Goal: Communication & Community: Participate in discussion

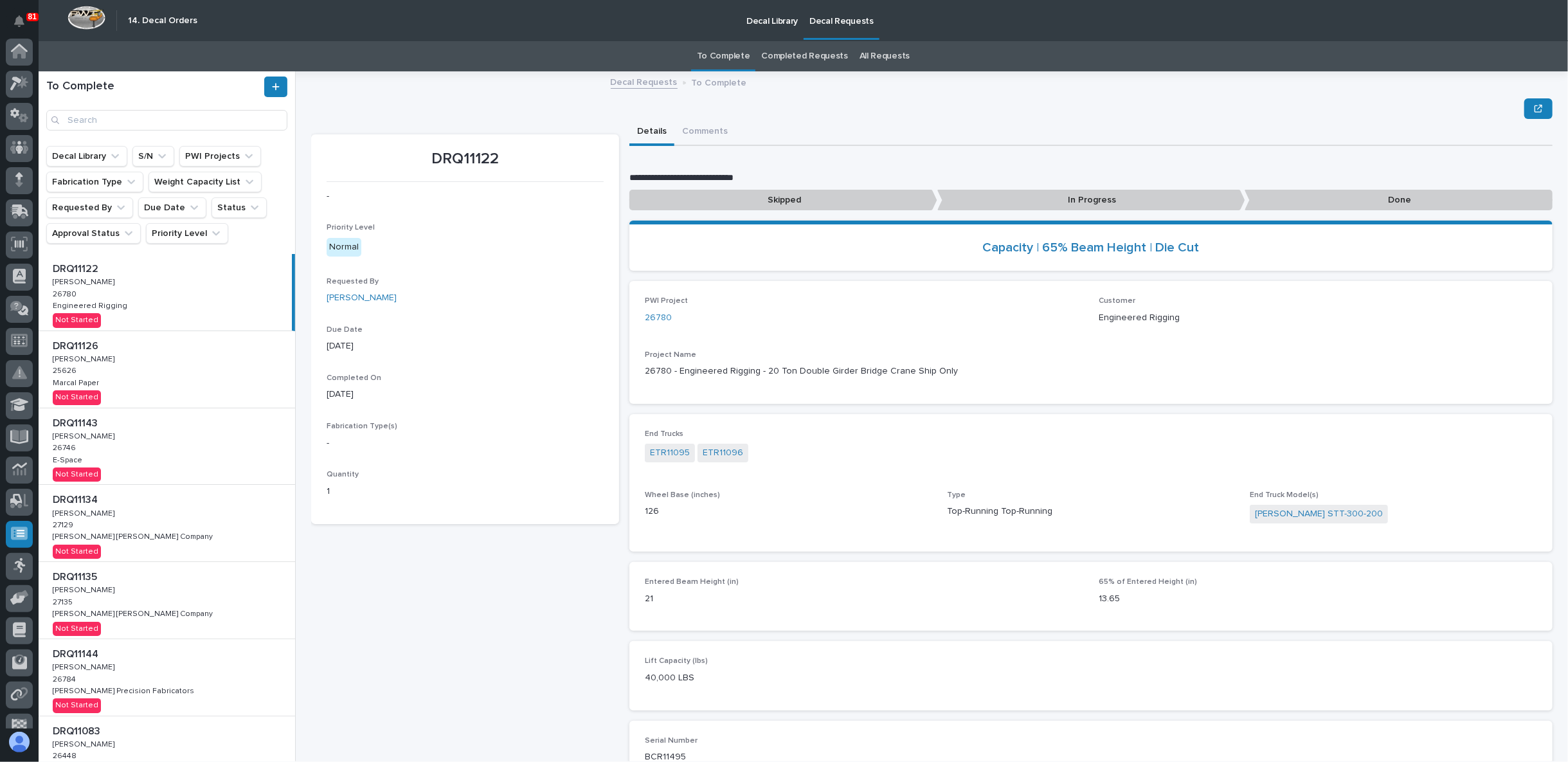
scroll to position [81, 0]
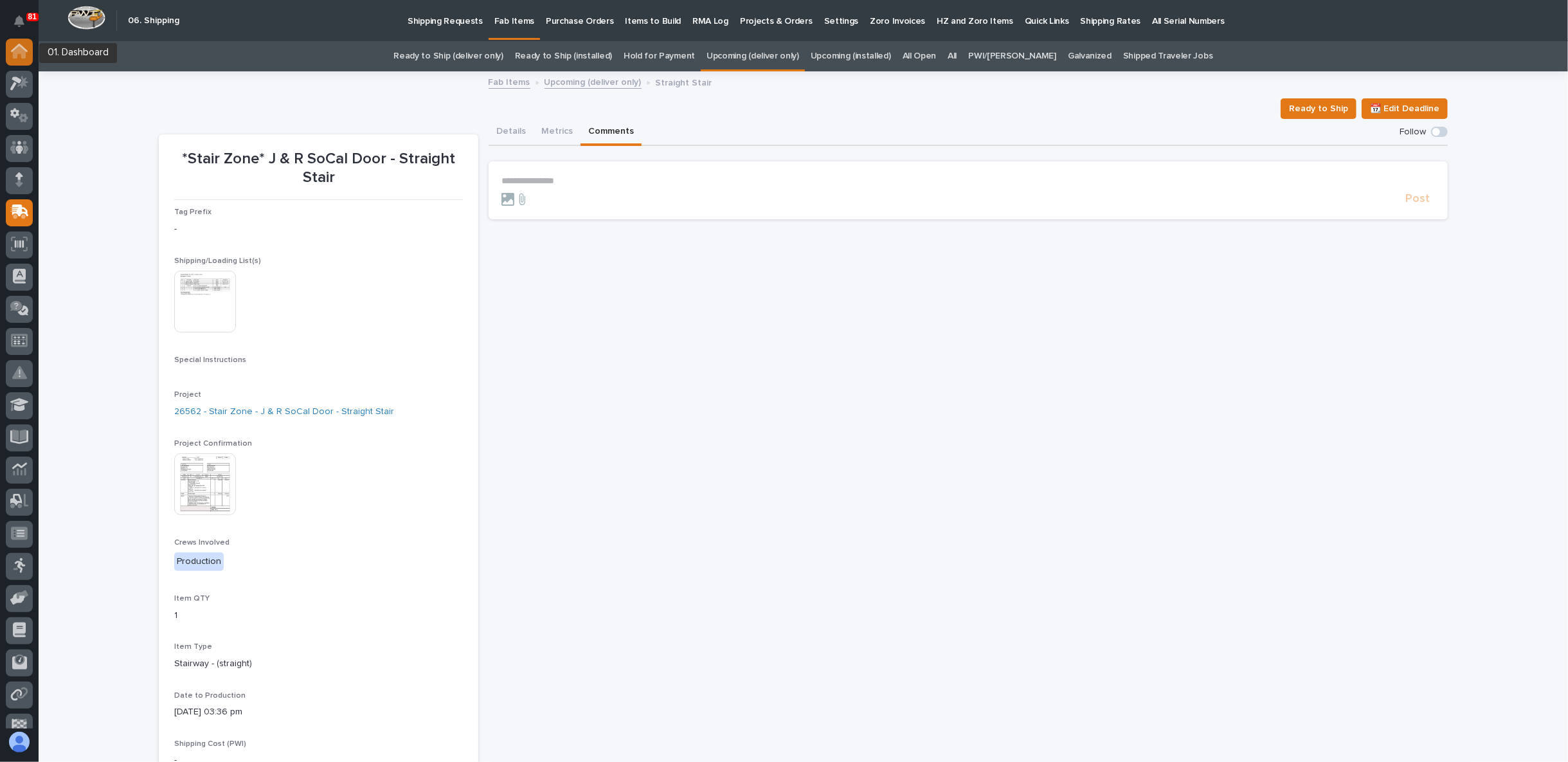
click at [15, 47] on icon at bounding box center [19, 48] width 17 height 8
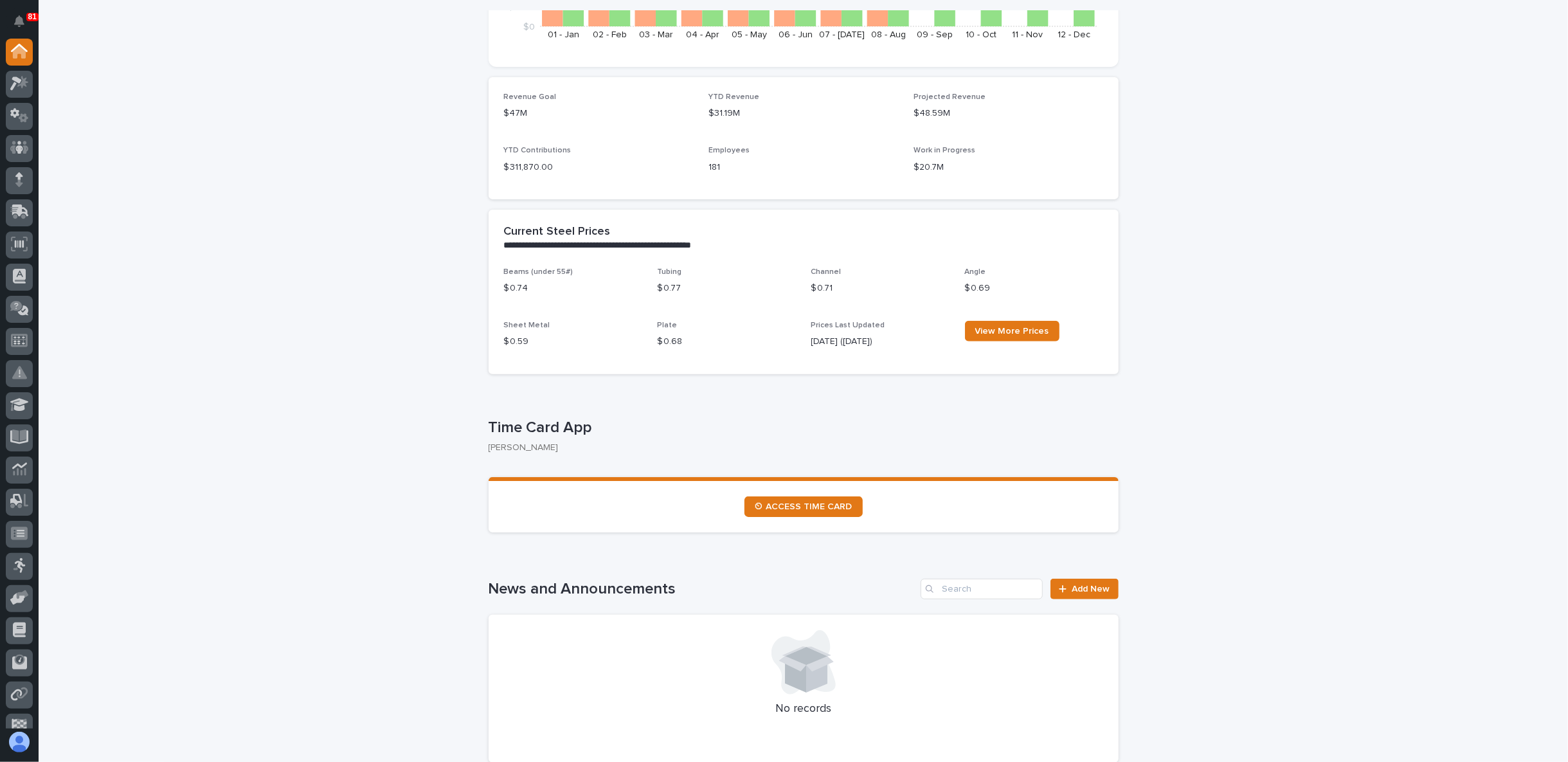
scroll to position [128, 0]
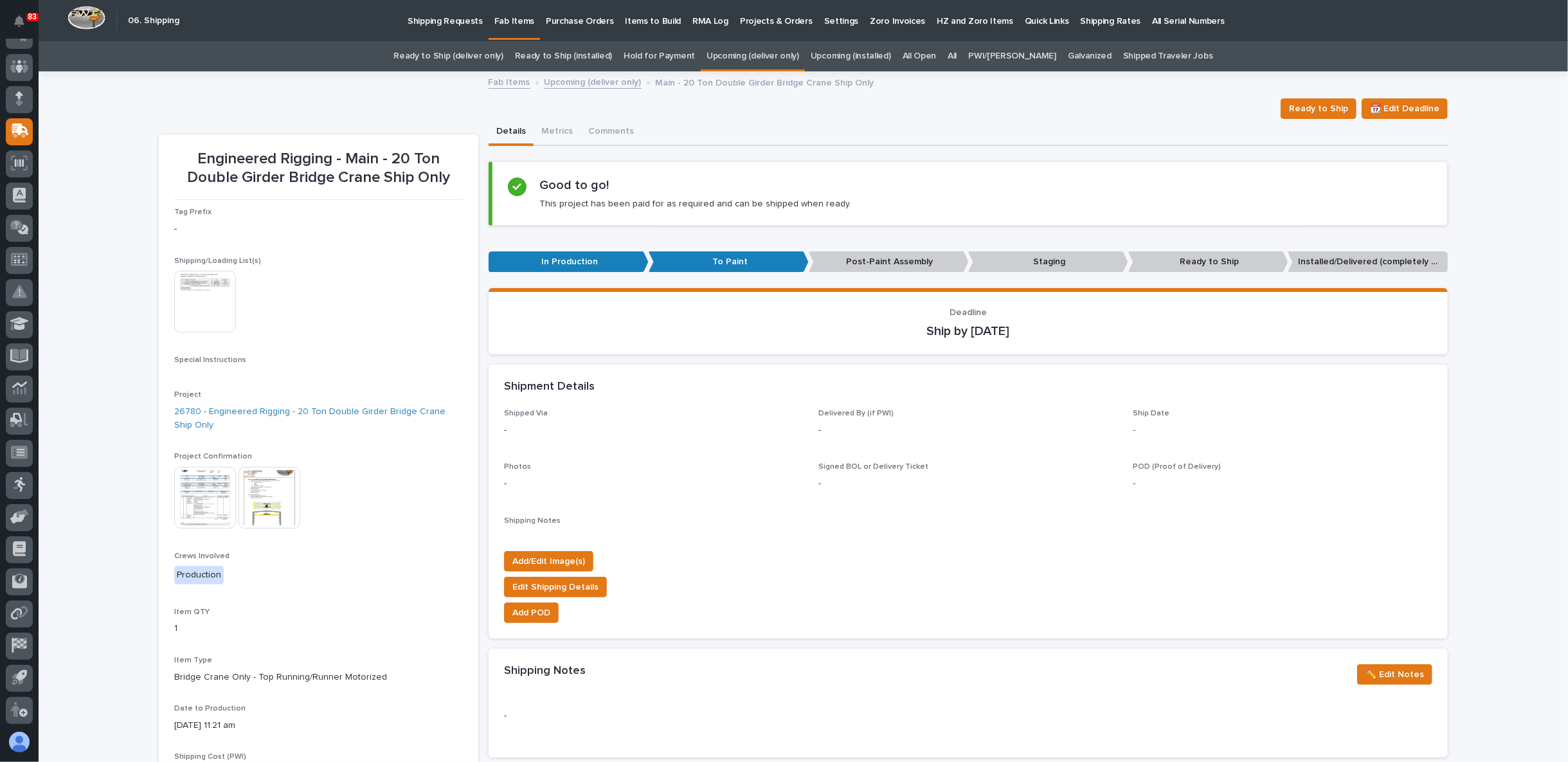
click at [781, 58] on link "Upcoming (deliver only)" at bounding box center [753, 55] width 93 height 30
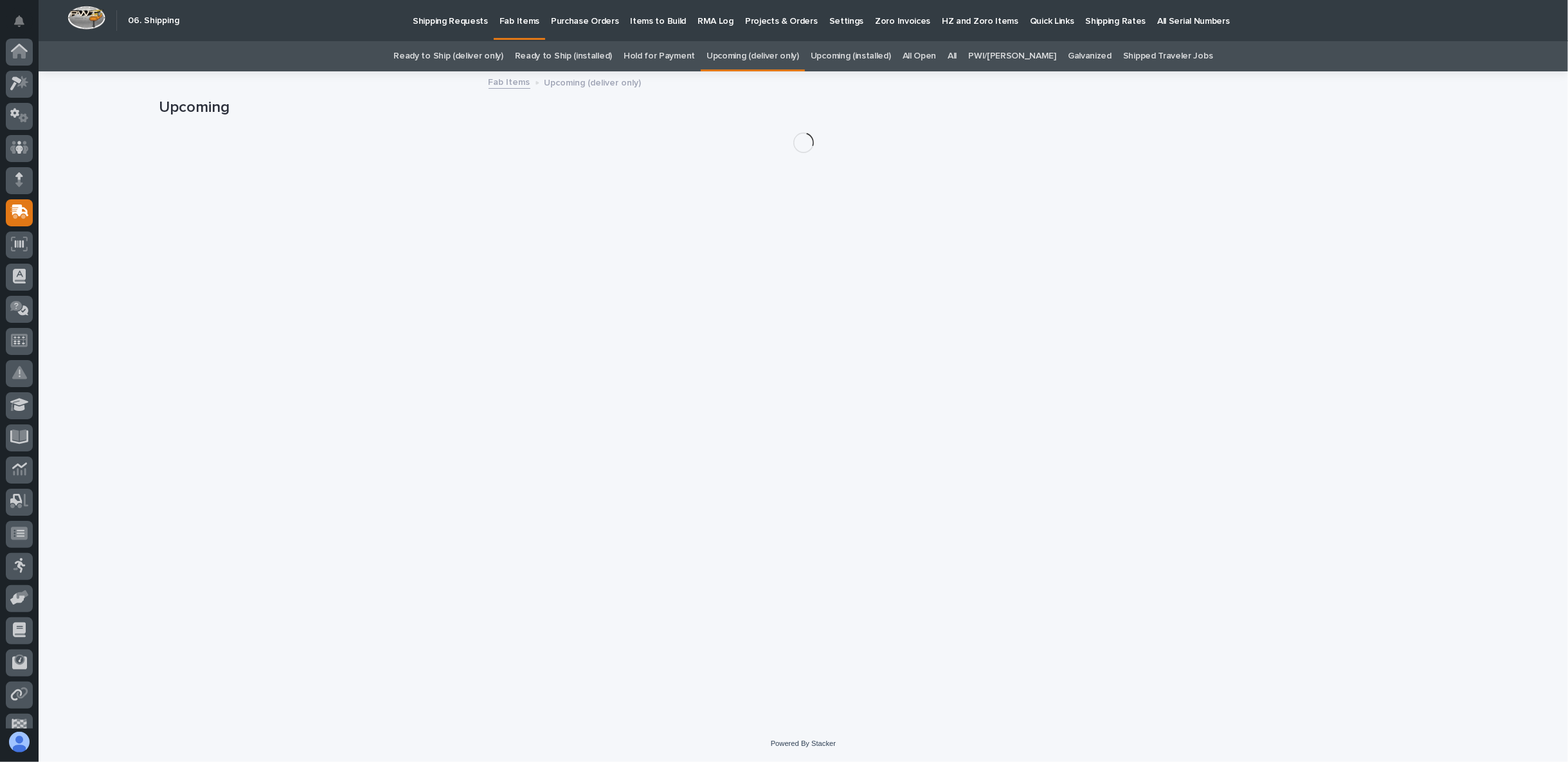
scroll to position [81, 0]
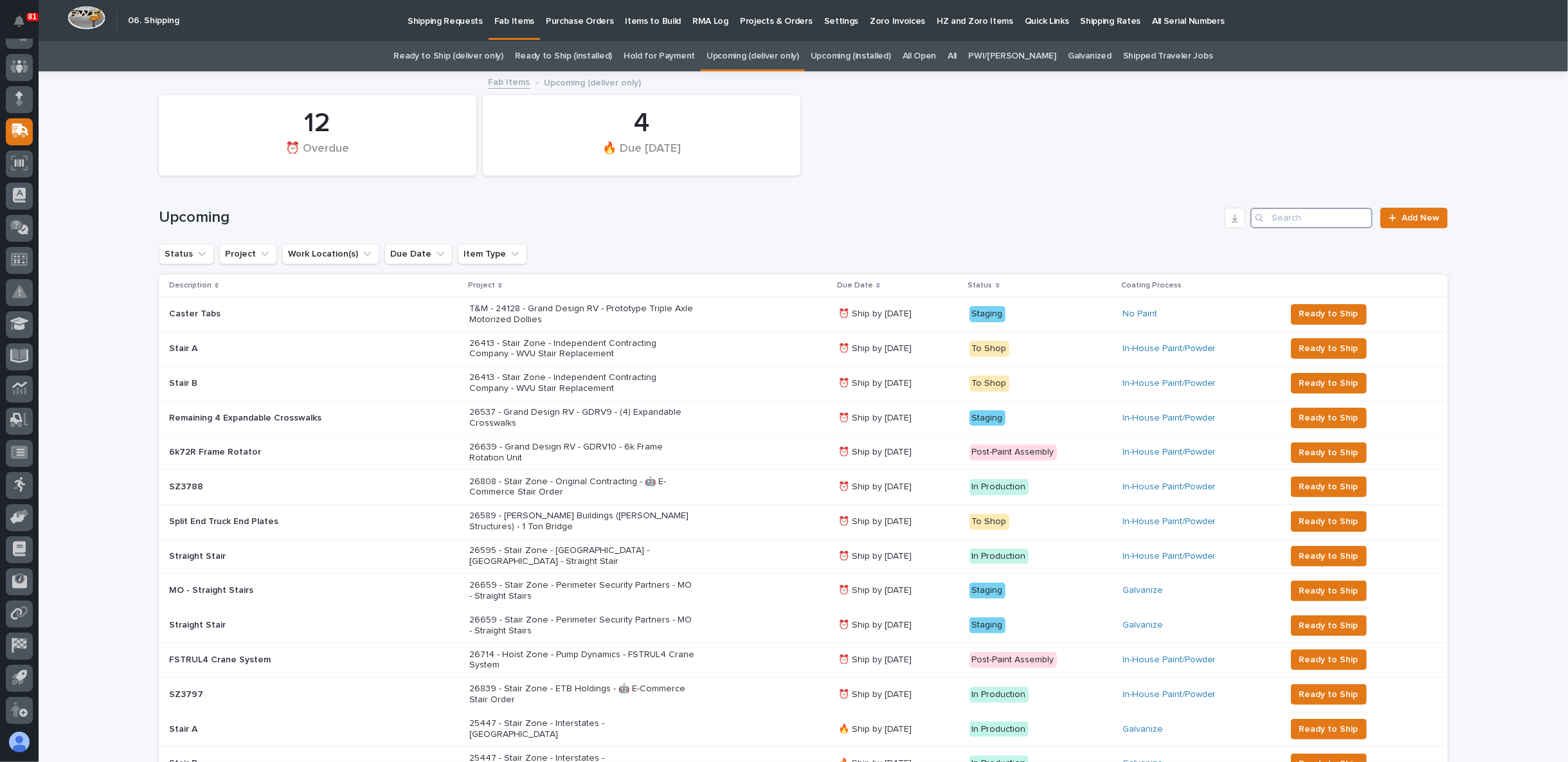
click at [1286, 220] on input "Search" at bounding box center [1311, 218] width 122 height 20
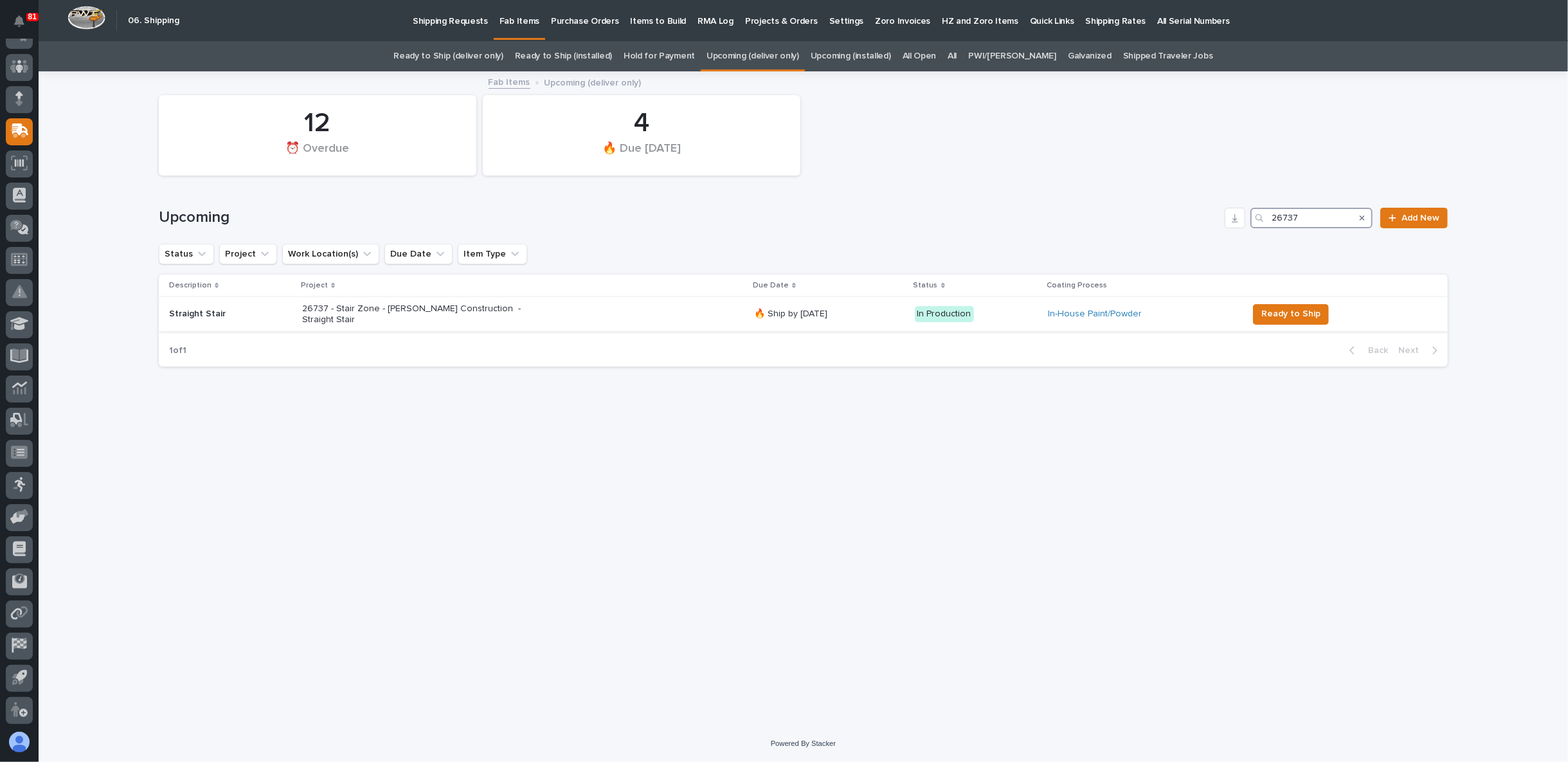
type input "26737"
click at [597, 306] on div "26737 - Stair Zone - Foster Construction - Straight Stair" at bounding box center [523, 314] width 442 height 32
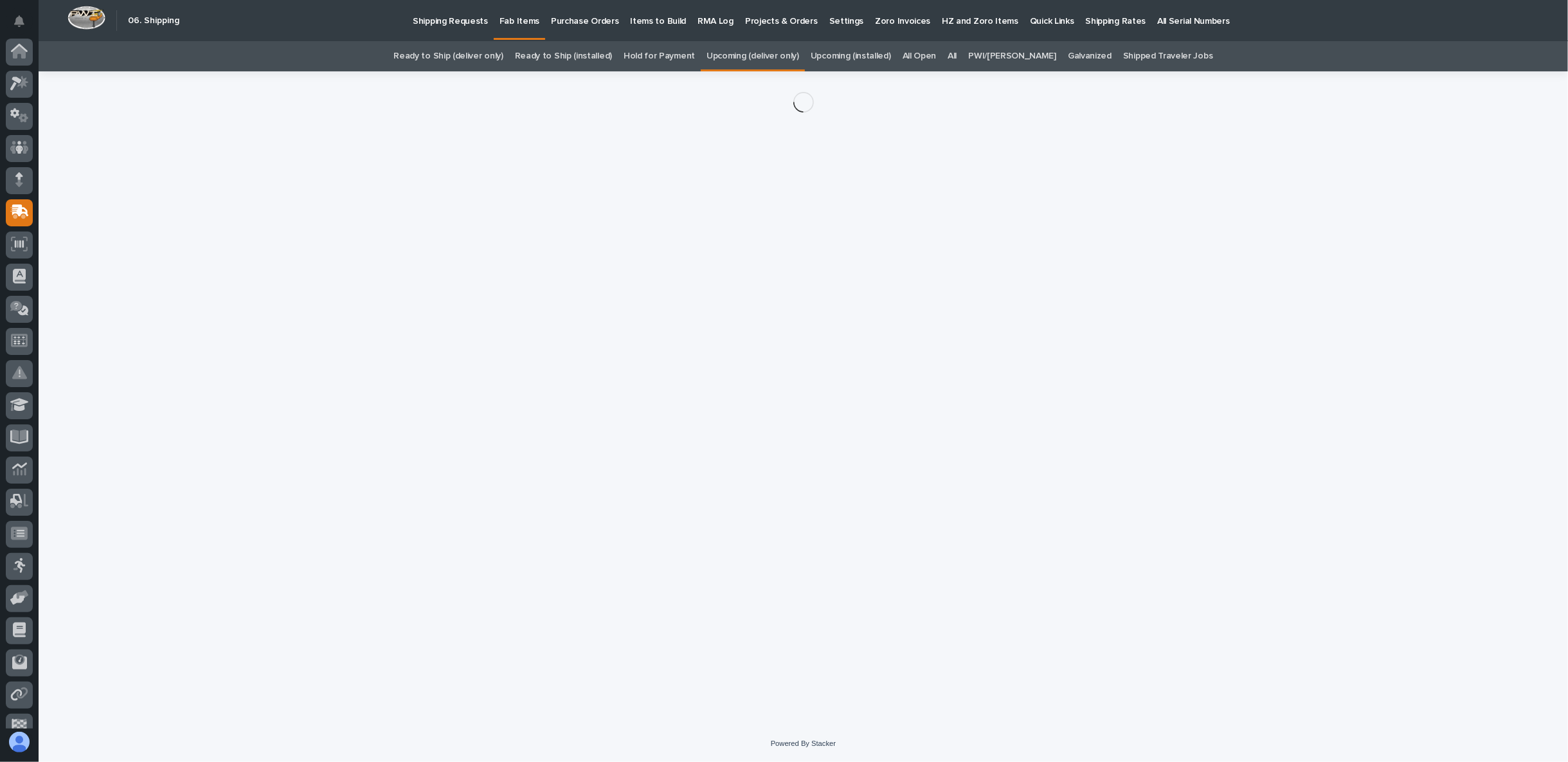
scroll to position [81, 0]
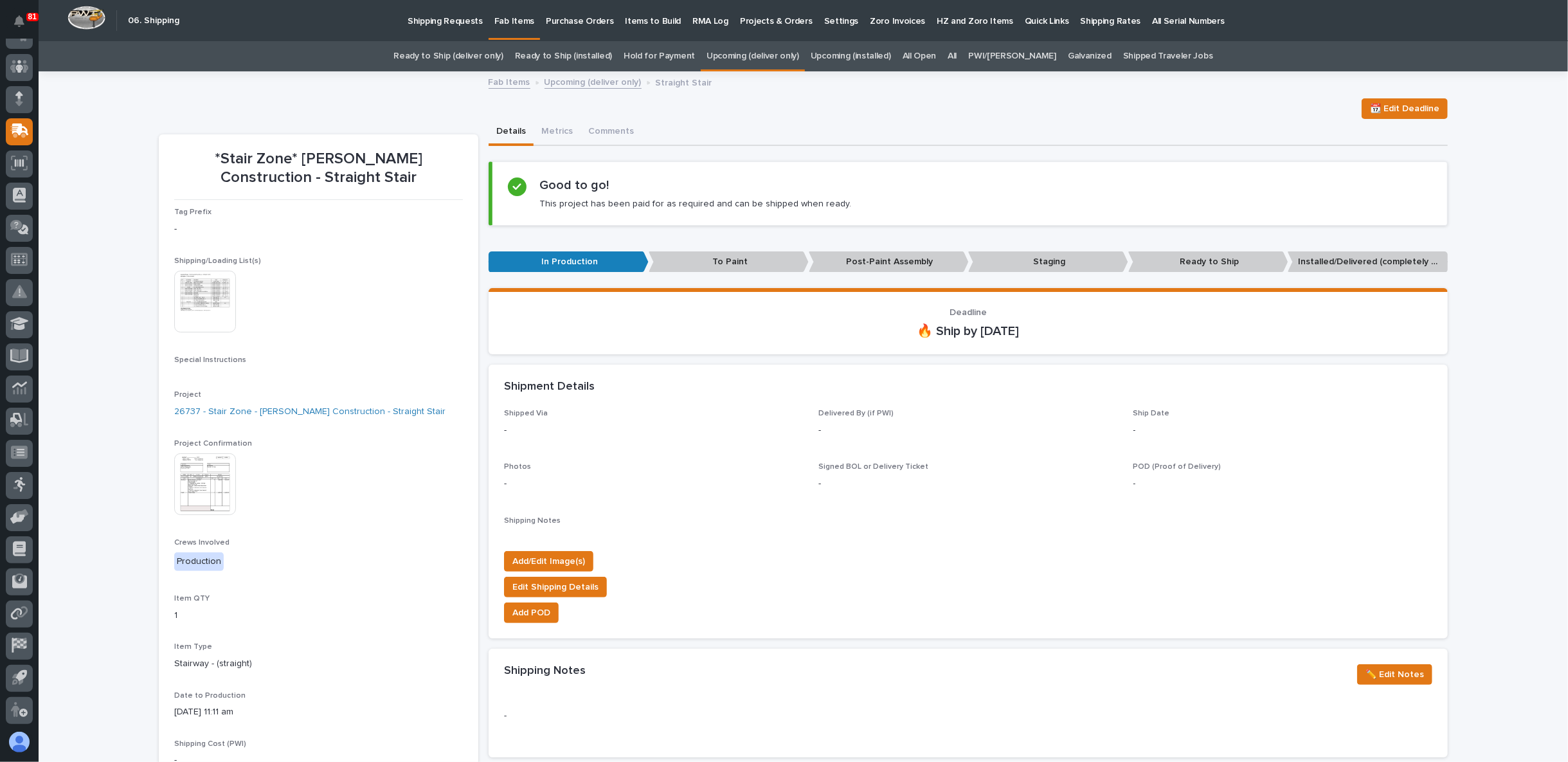
click at [198, 298] on img at bounding box center [205, 302] width 62 height 62
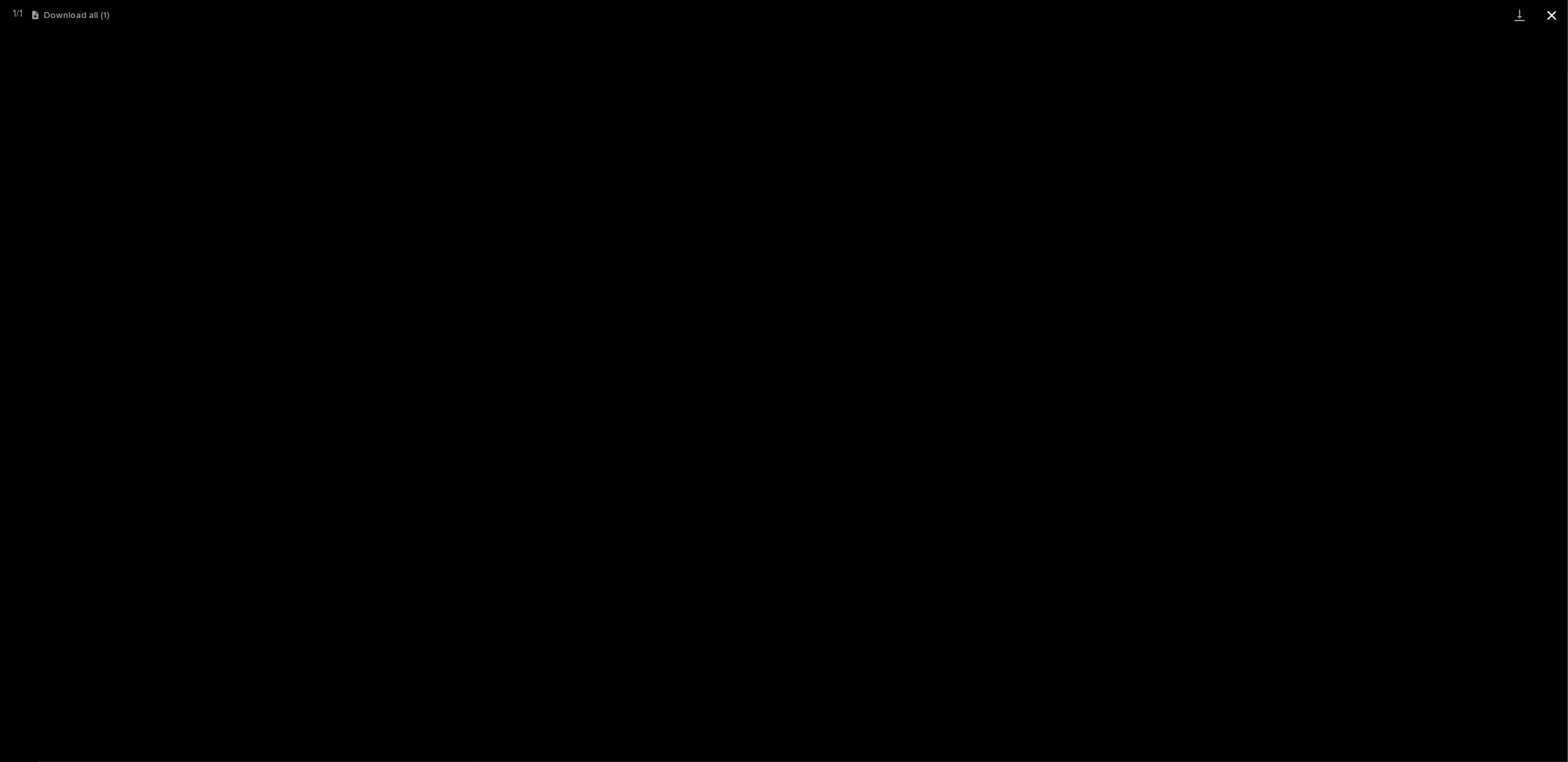
click at [1544, 18] on button "Close gallery" at bounding box center [1551, 15] width 32 height 30
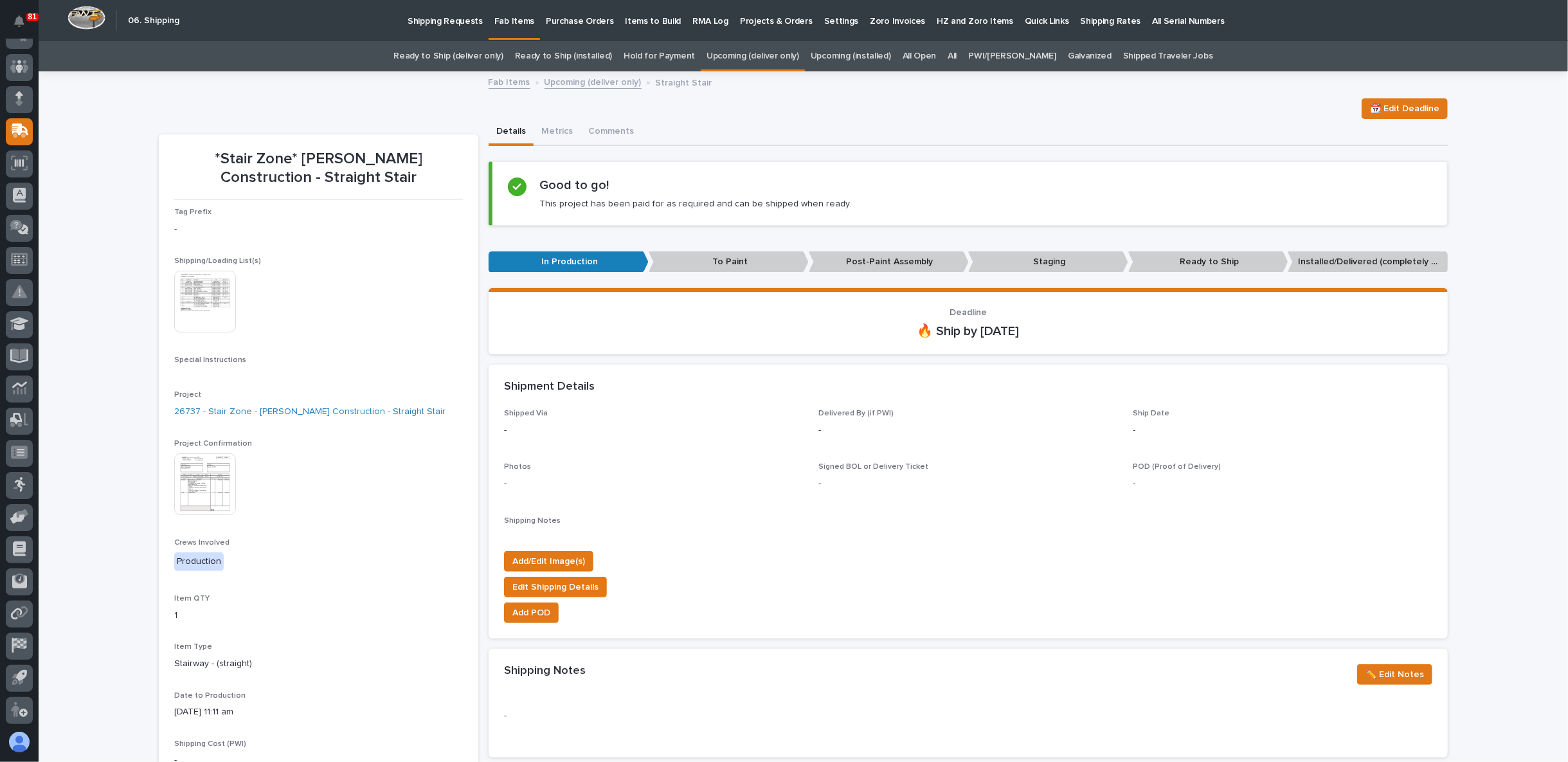
click at [185, 486] on img at bounding box center [205, 484] width 62 height 62
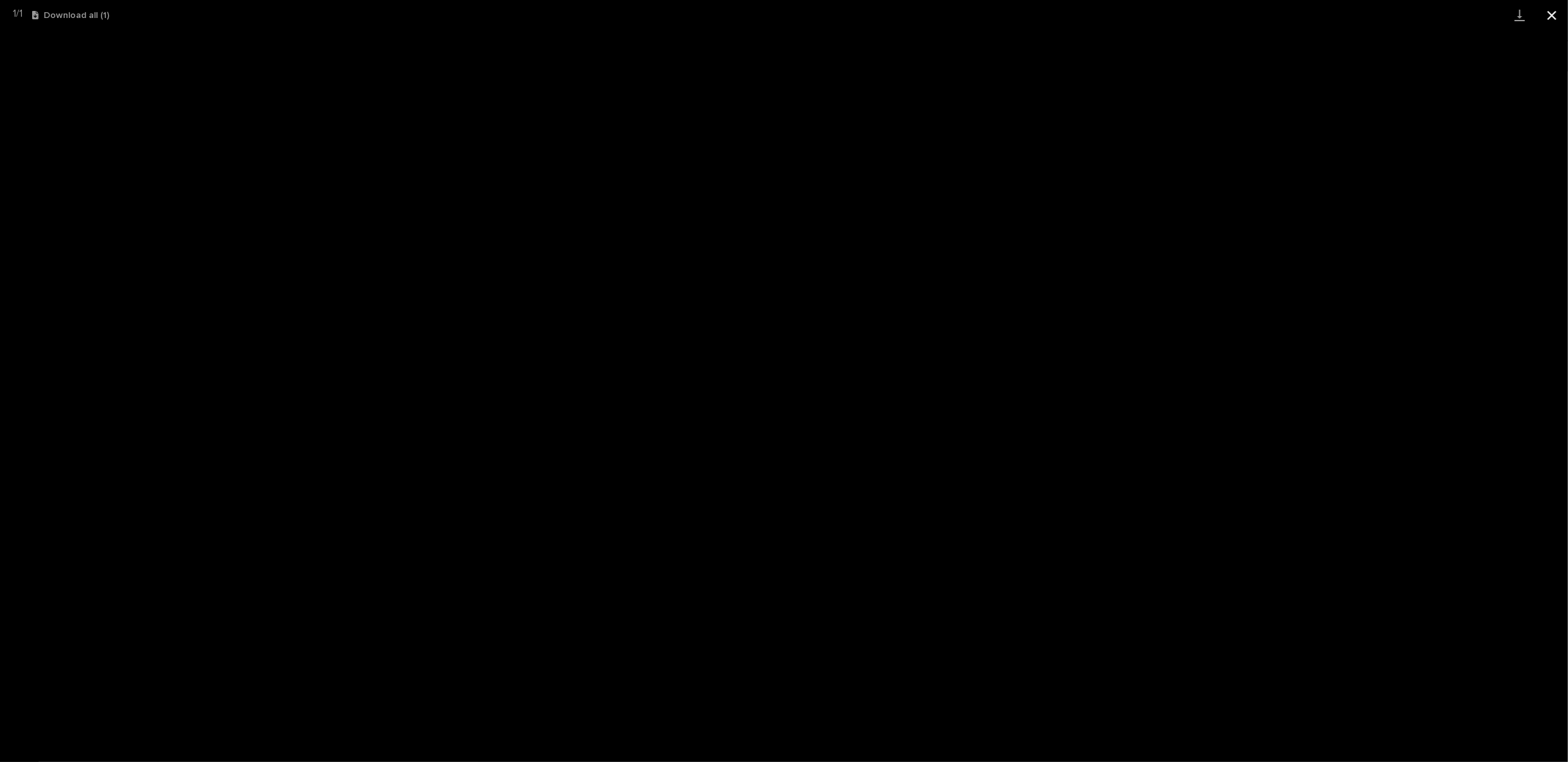
click at [1548, 9] on button "Close gallery" at bounding box center [1551, 15] width 32 height 30
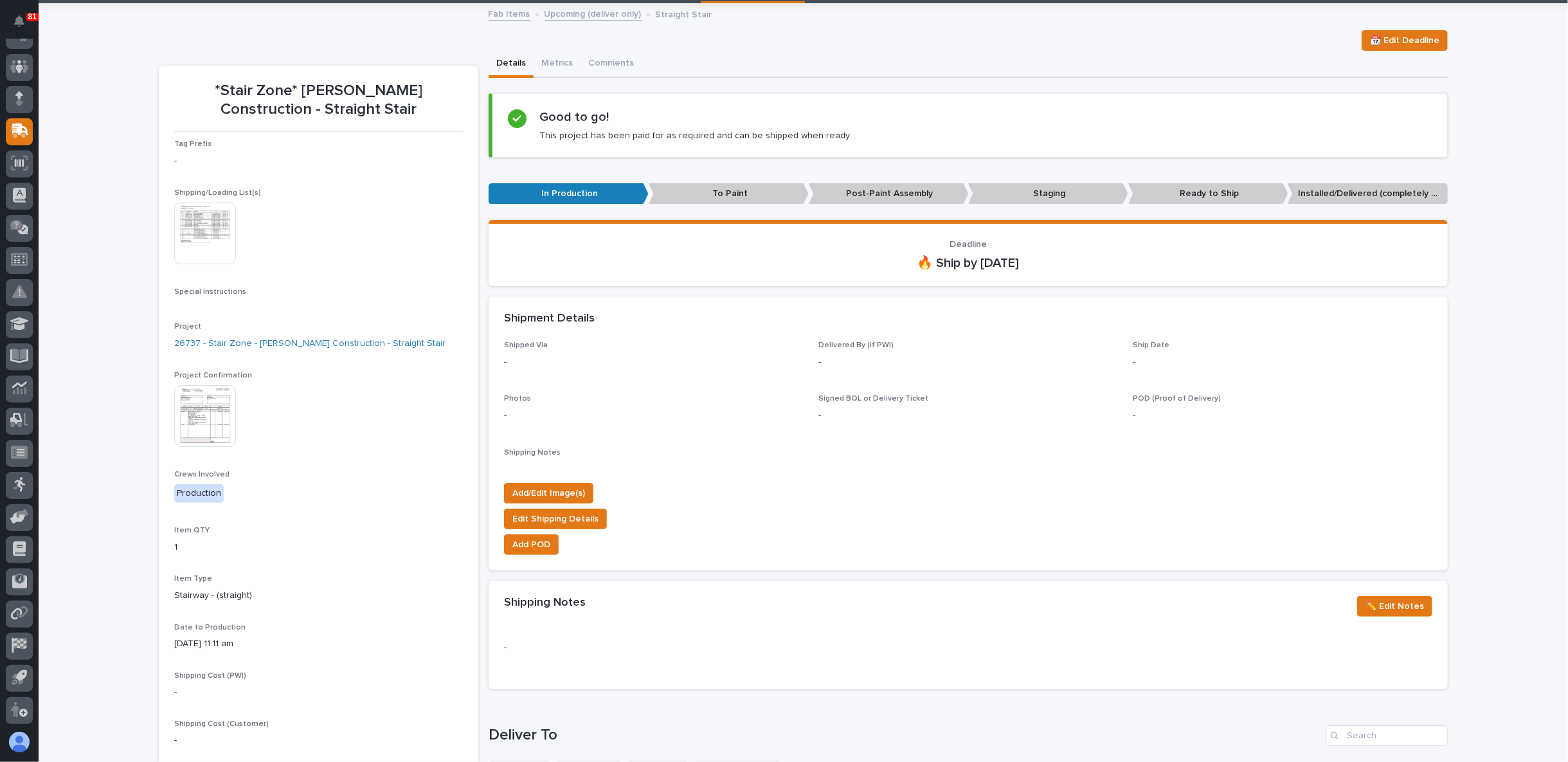
scroll to position [0, 0]
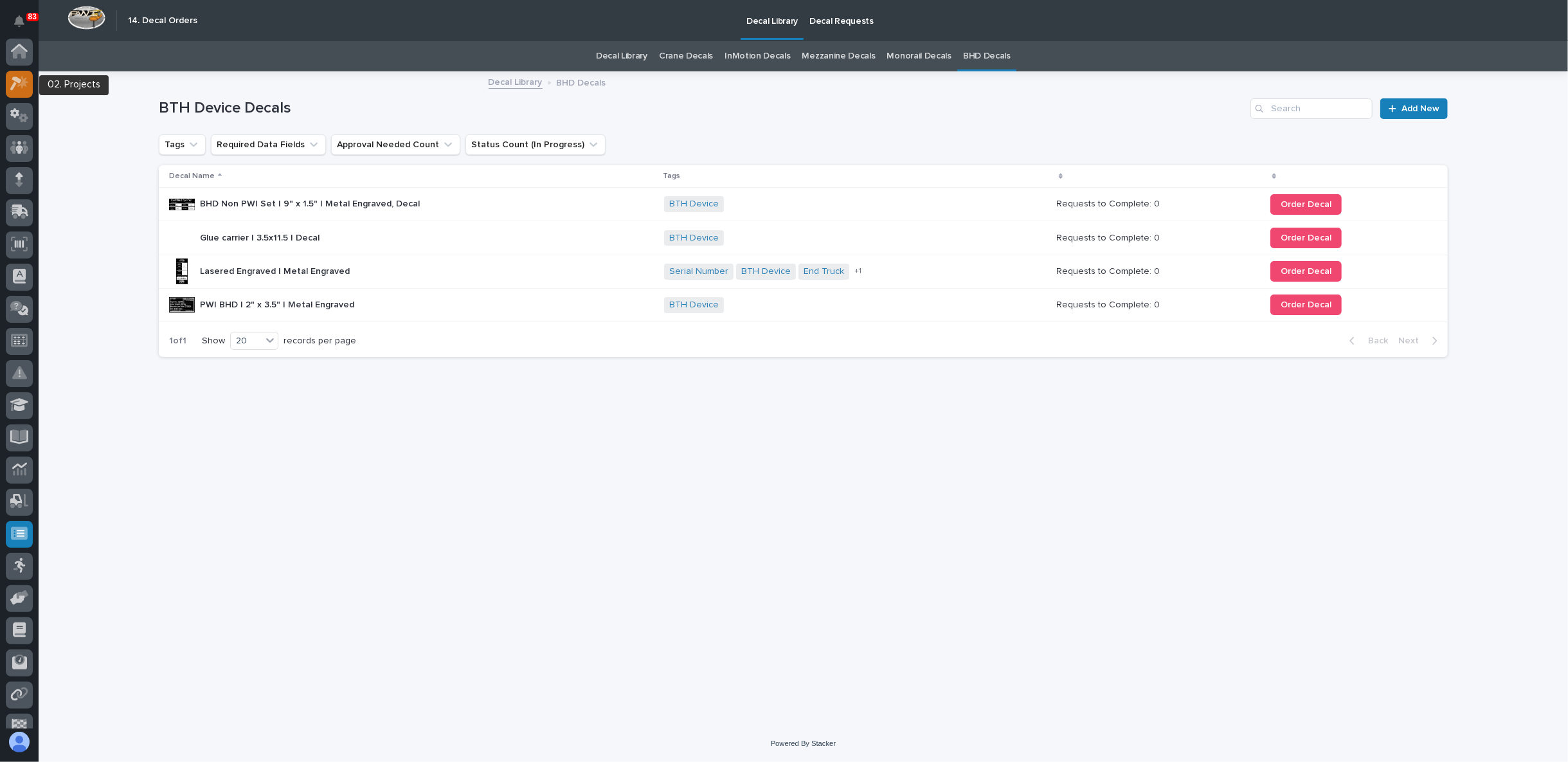
click at [20, 86] on icon at bounding box center [20, 83] width 19 height 15
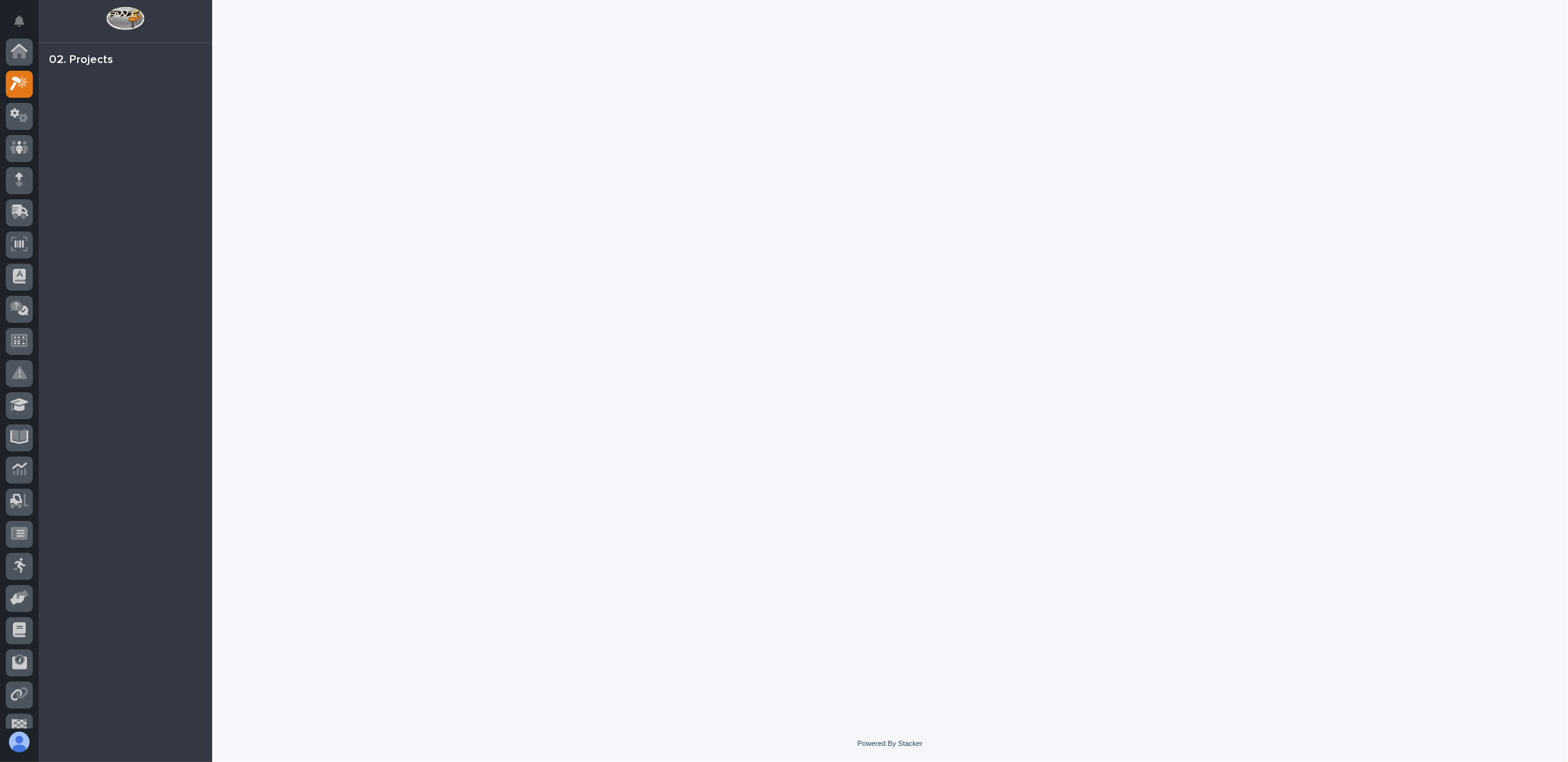
scroll to position [32, 0]
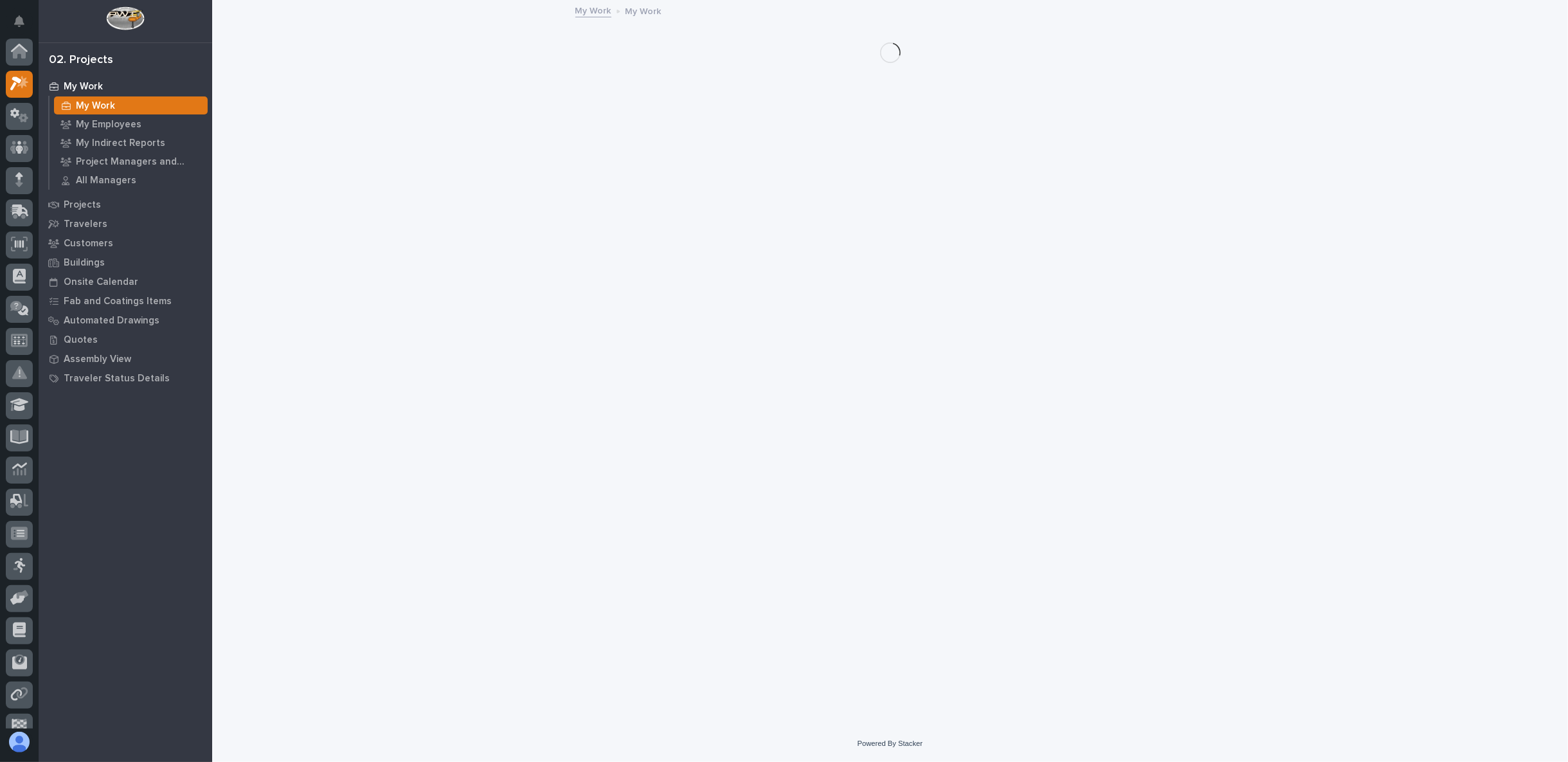
scroll to position [32, 0]
click at [19, 179] on icon at bounding box center [20, 178] width 17 height 12
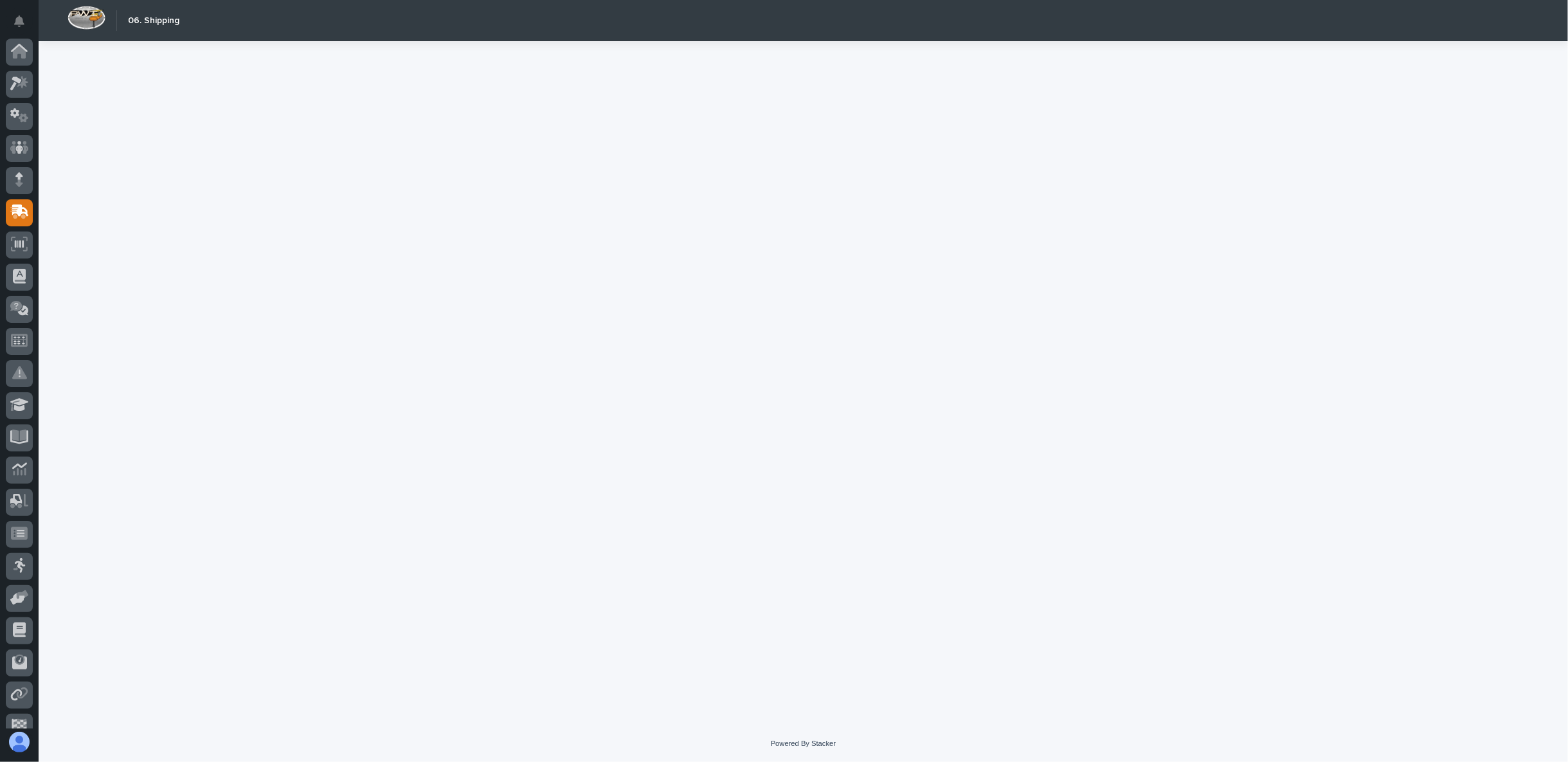
scroll to position [81, 0]
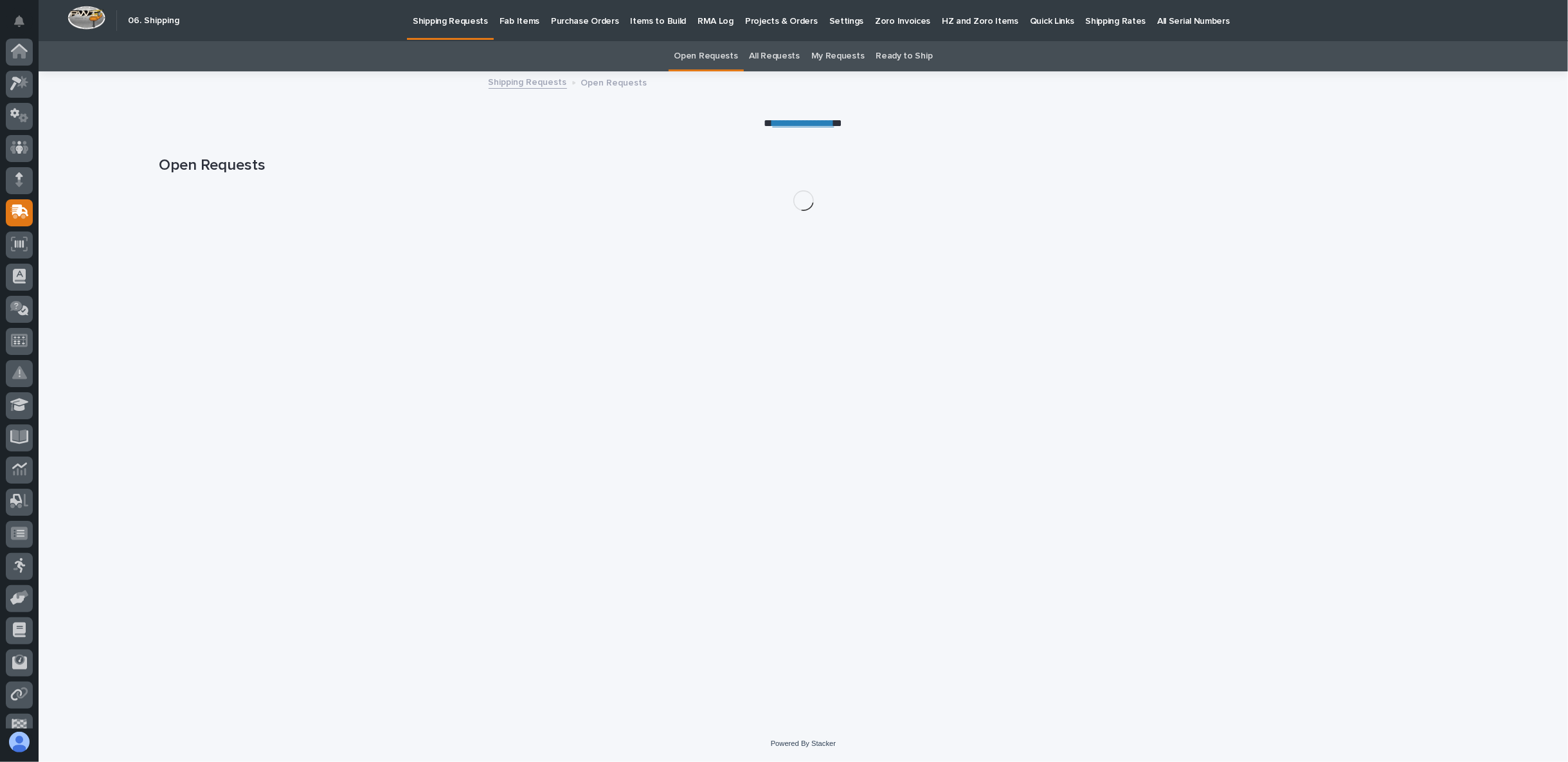
scroll to position [81, 0]
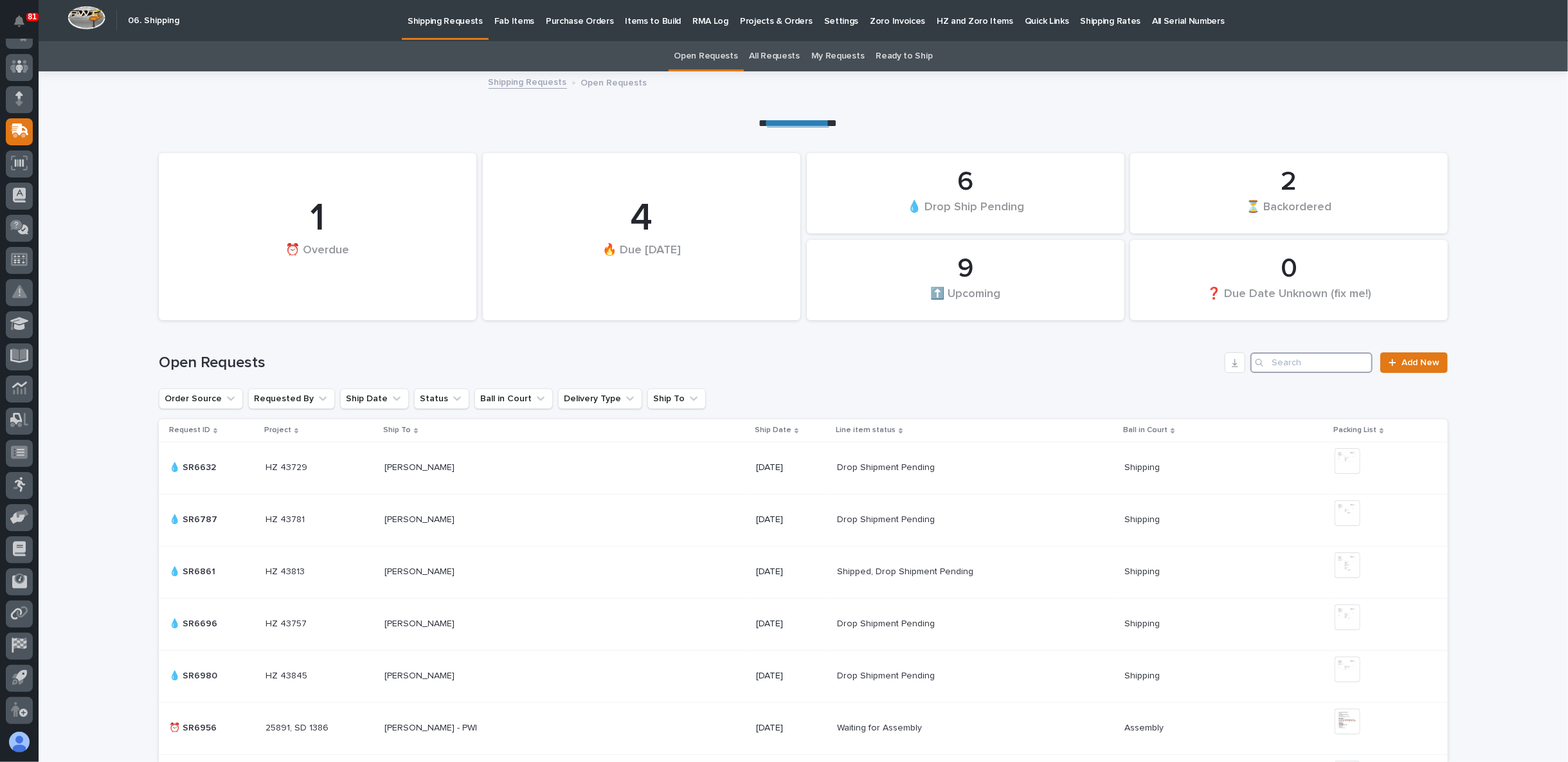
click at [1301, 366] on input "Search" at bounding box center [1311, 362] width 122 height 20
paste input "43757"
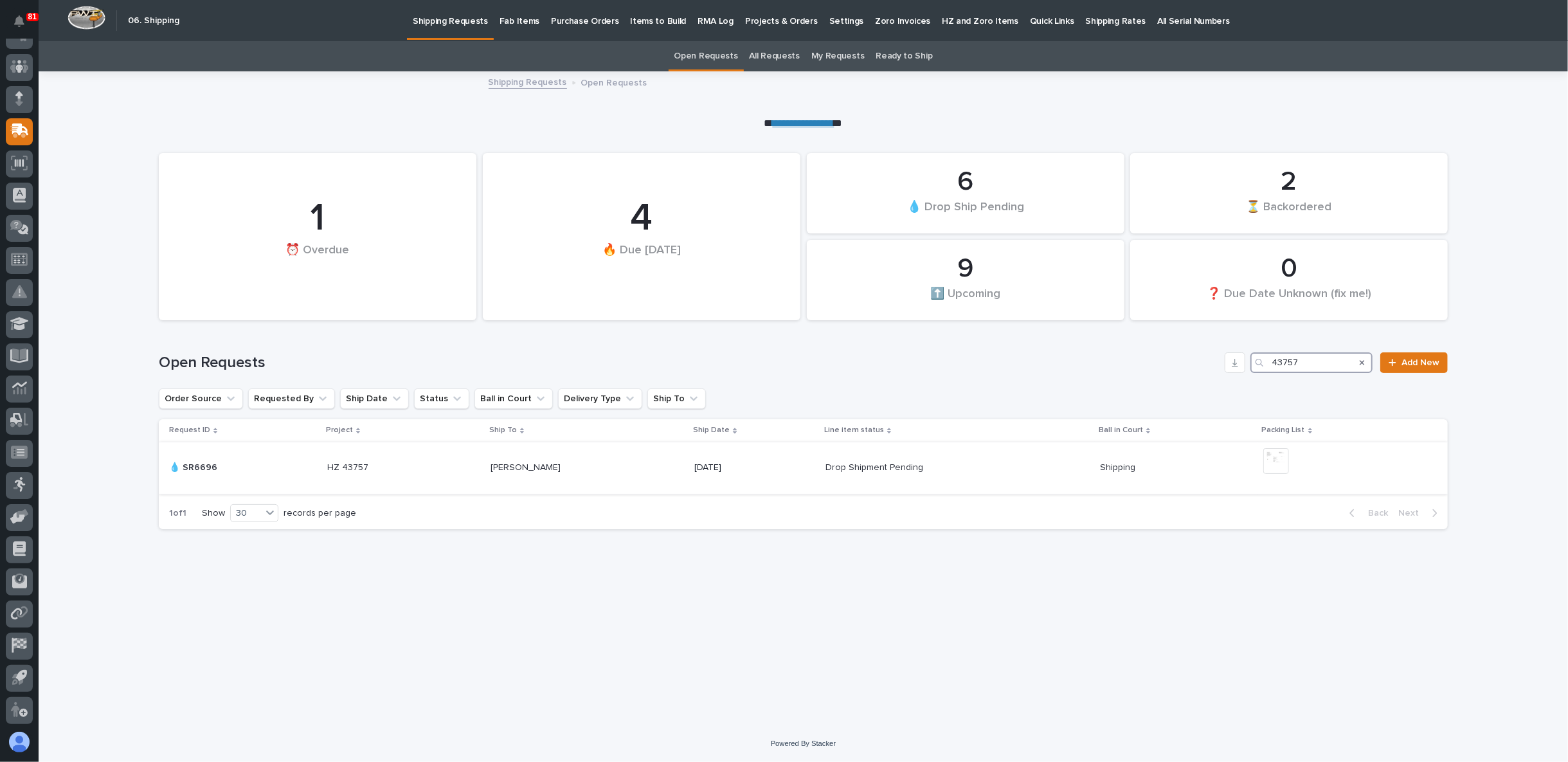
type input "43757"
click at [1273, 461] on img at bounding box center [1276, 461] width 26 height 26
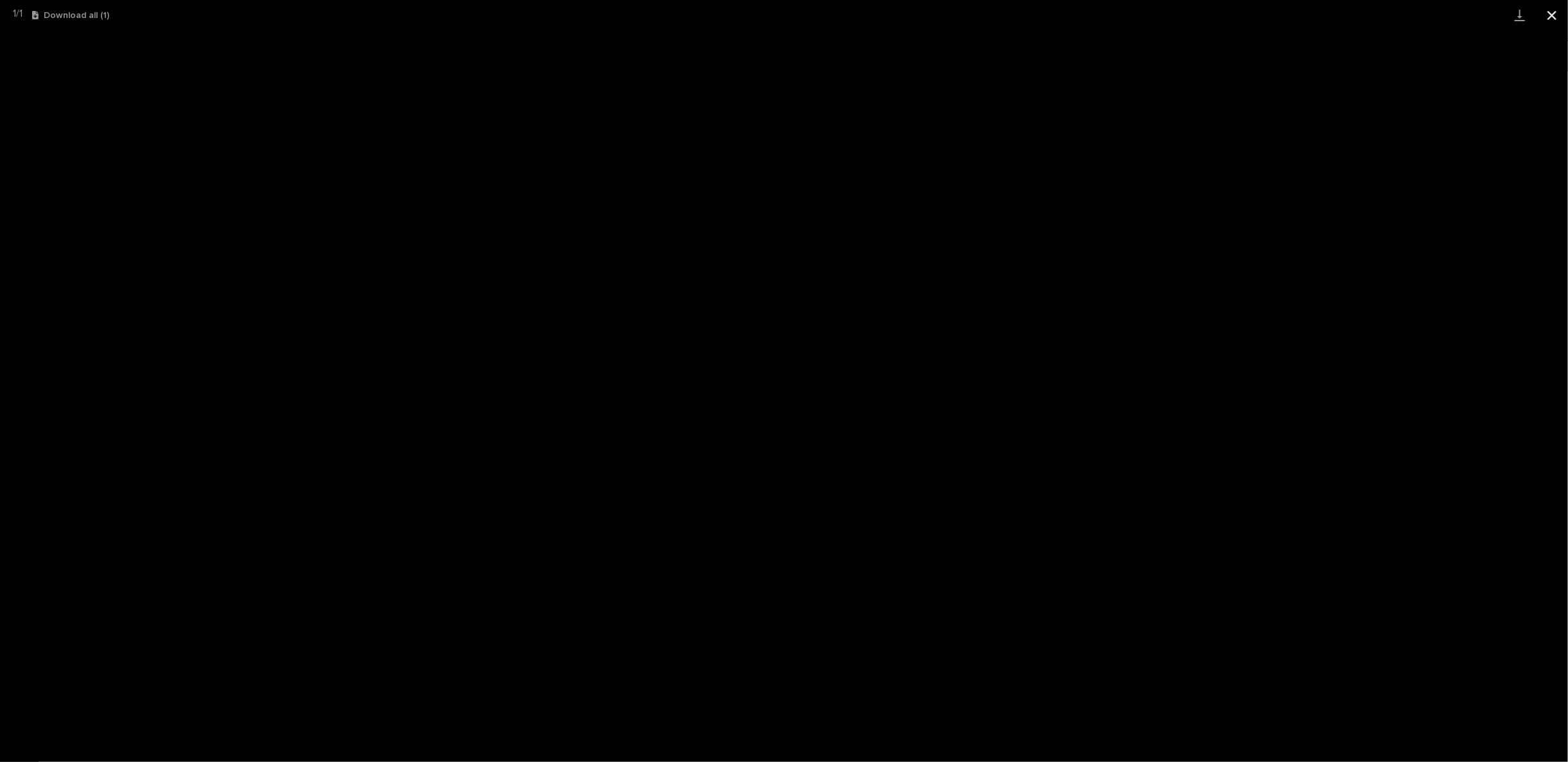
click at [1556, 14] on button "Close gallery" at bounding box center [1551, 15] width 32 height 30
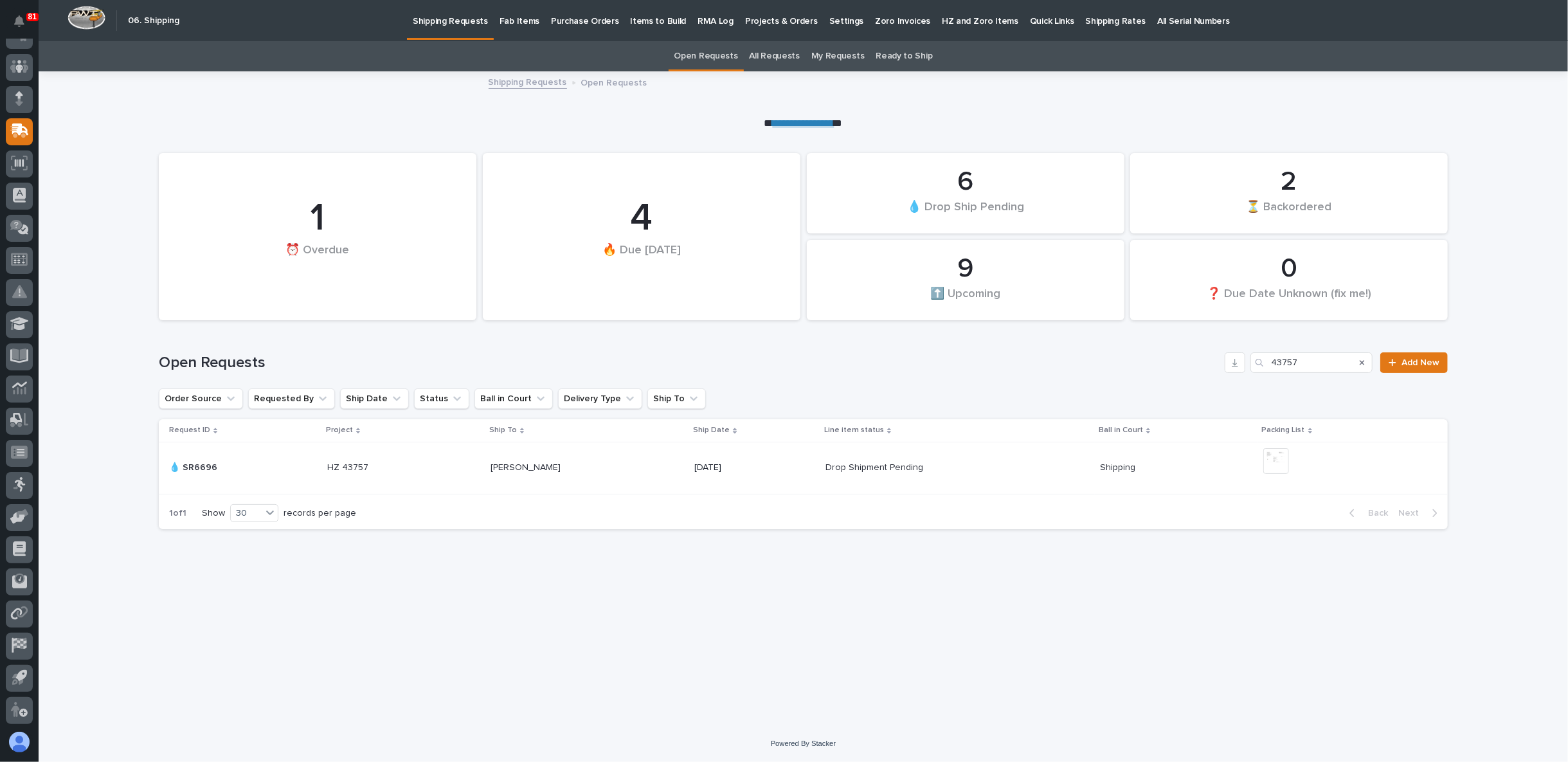
click at [518, 465] on p "CULLEN BRAUN" at bounding box center [526, 466] width 73 height 14
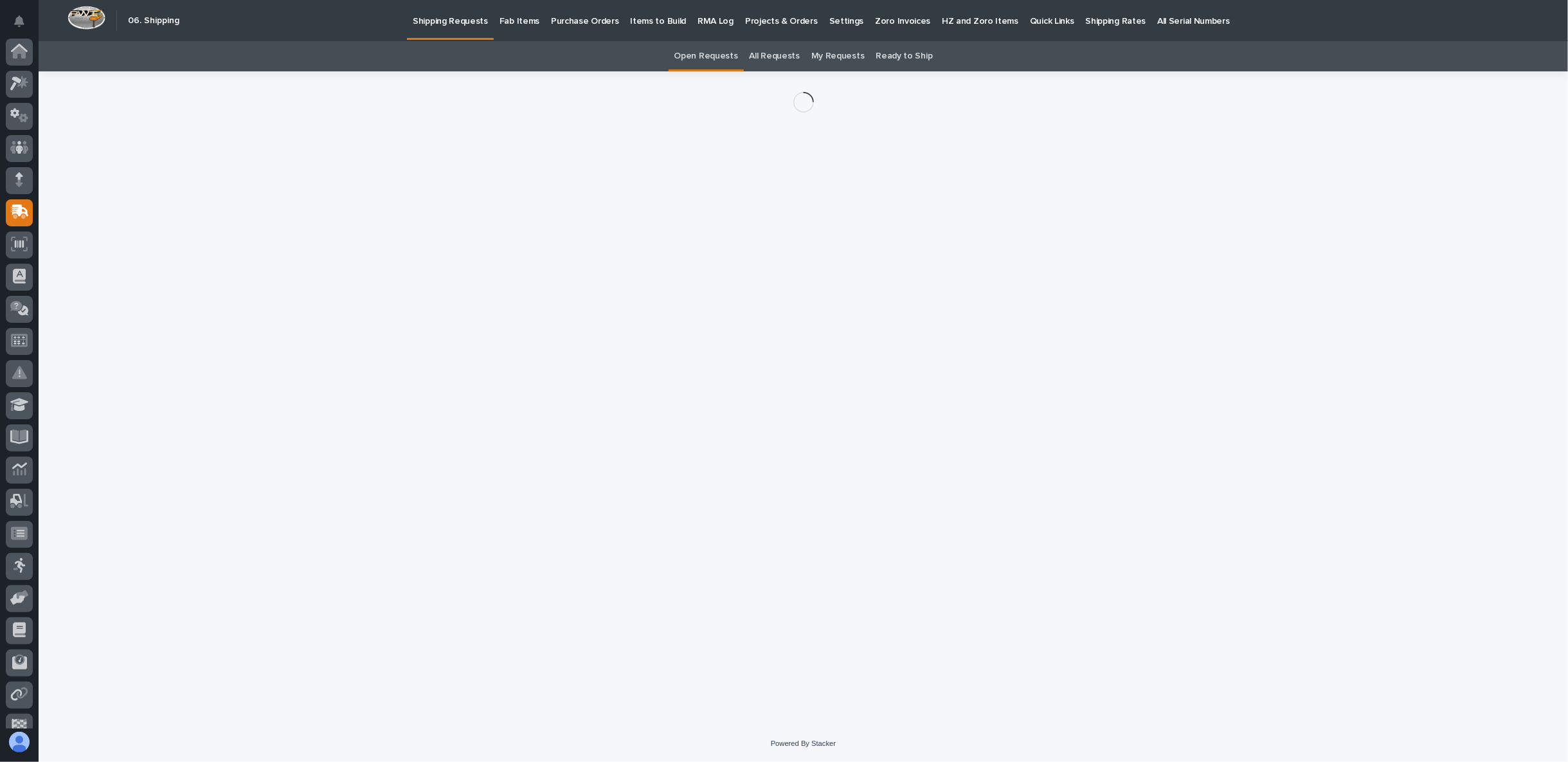
scroll to position [81, 0]
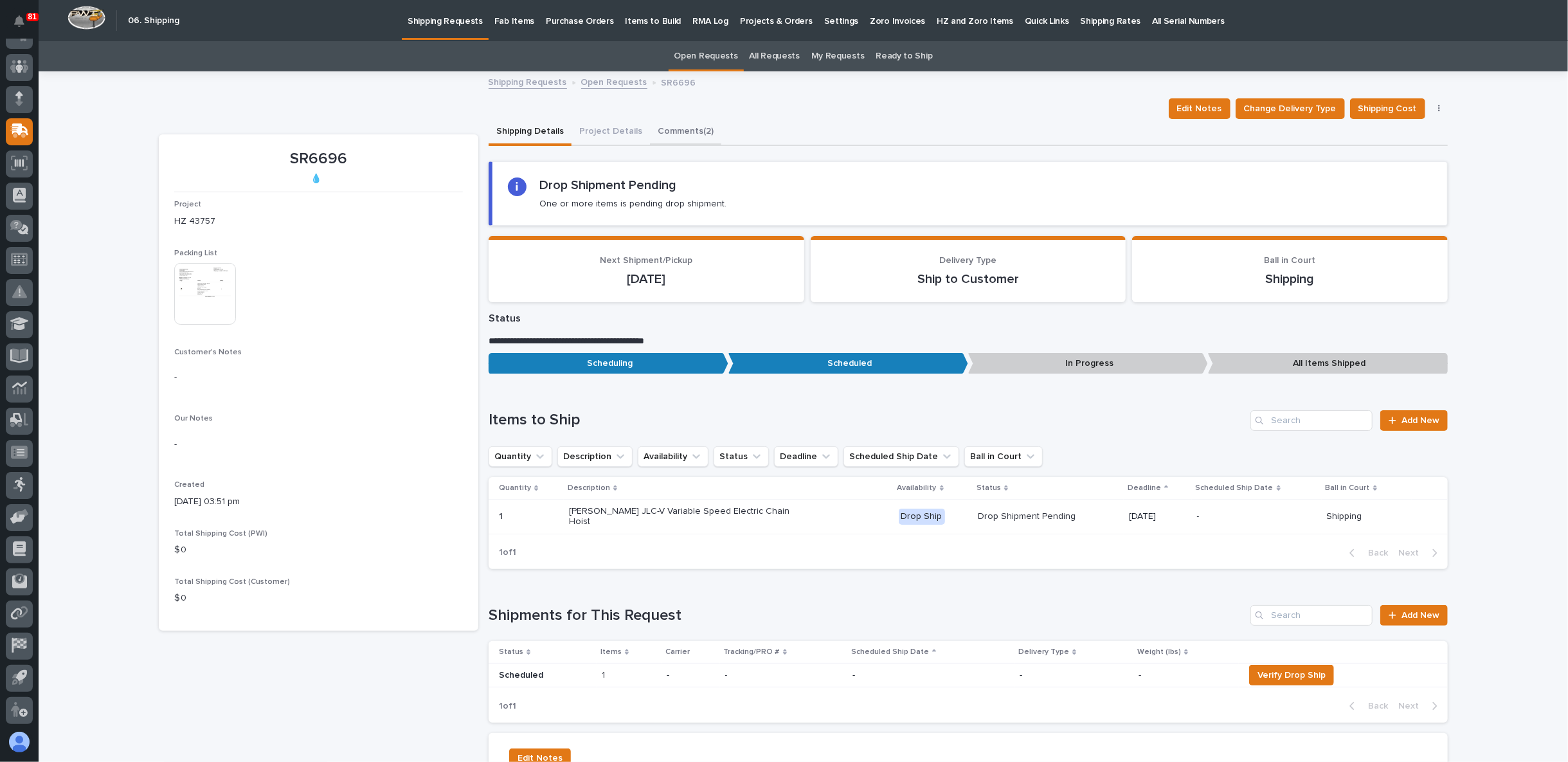
click at [685, 130] on button "Comments (2)" at bounding box center [685, 132] width 72 height 27
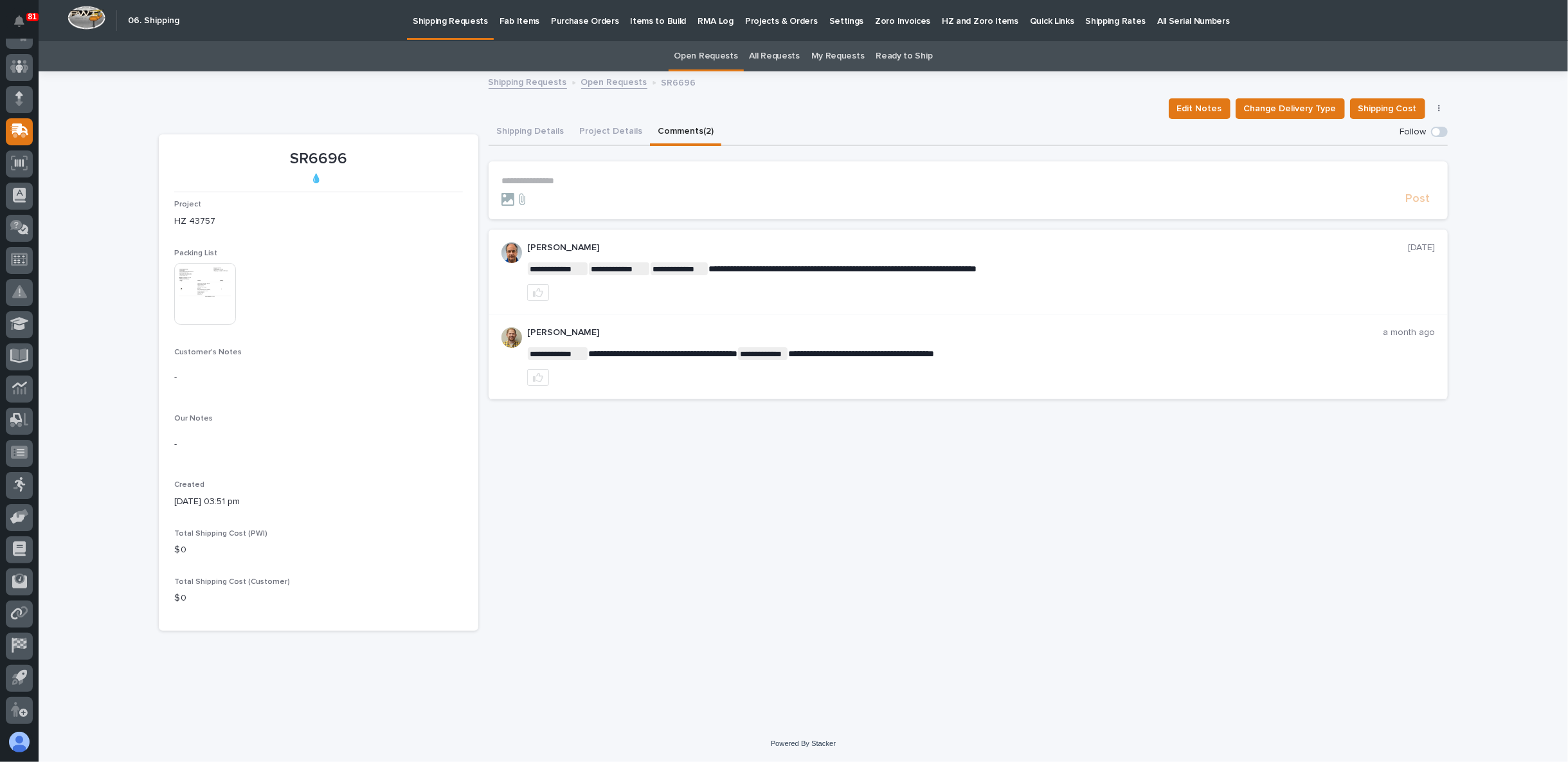
click at [604, 81] on link "Open Requests" at bounding box center [614, 81] width 66 height 15
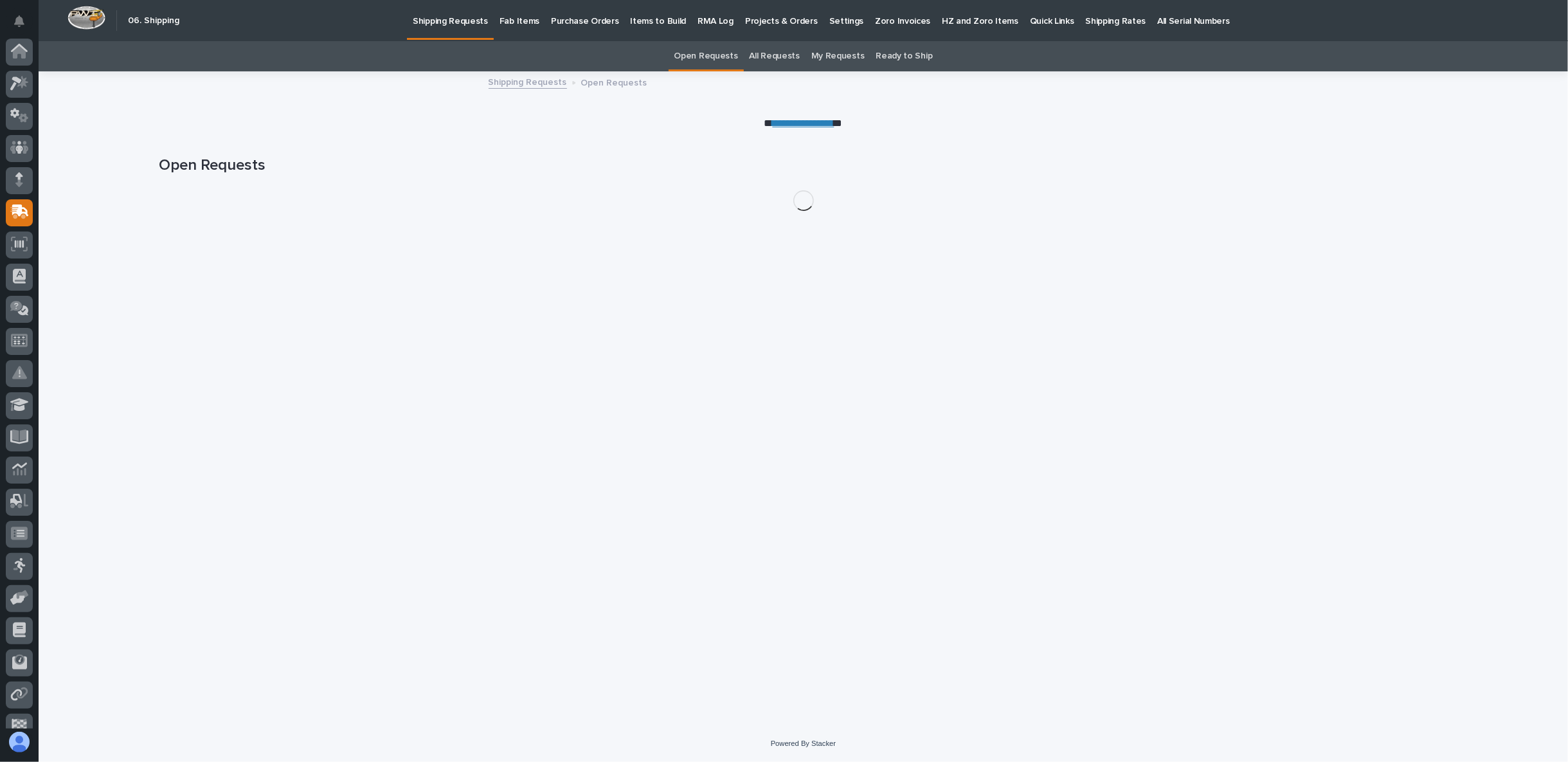
scroll to position [81, 0]
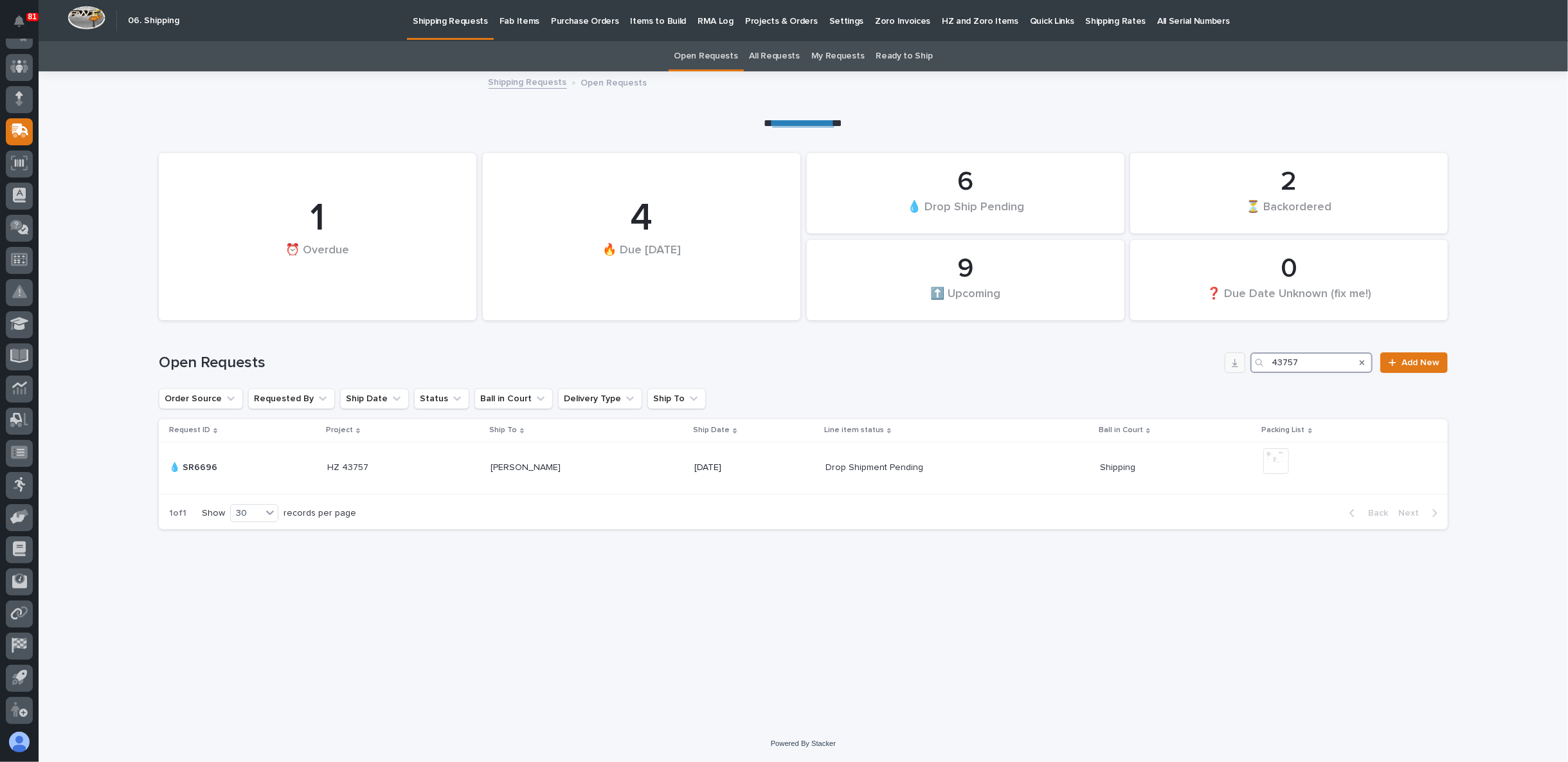
drag, startPoint x: 1307, startPoint y: 362, endPoint x: 1232, endPoint y: 367, distance: 75.2
click at [1233, 367] on div "Open Requests 43757 Add New" at bounding box center [803, 362] width 1288 height 20
paste input "81"
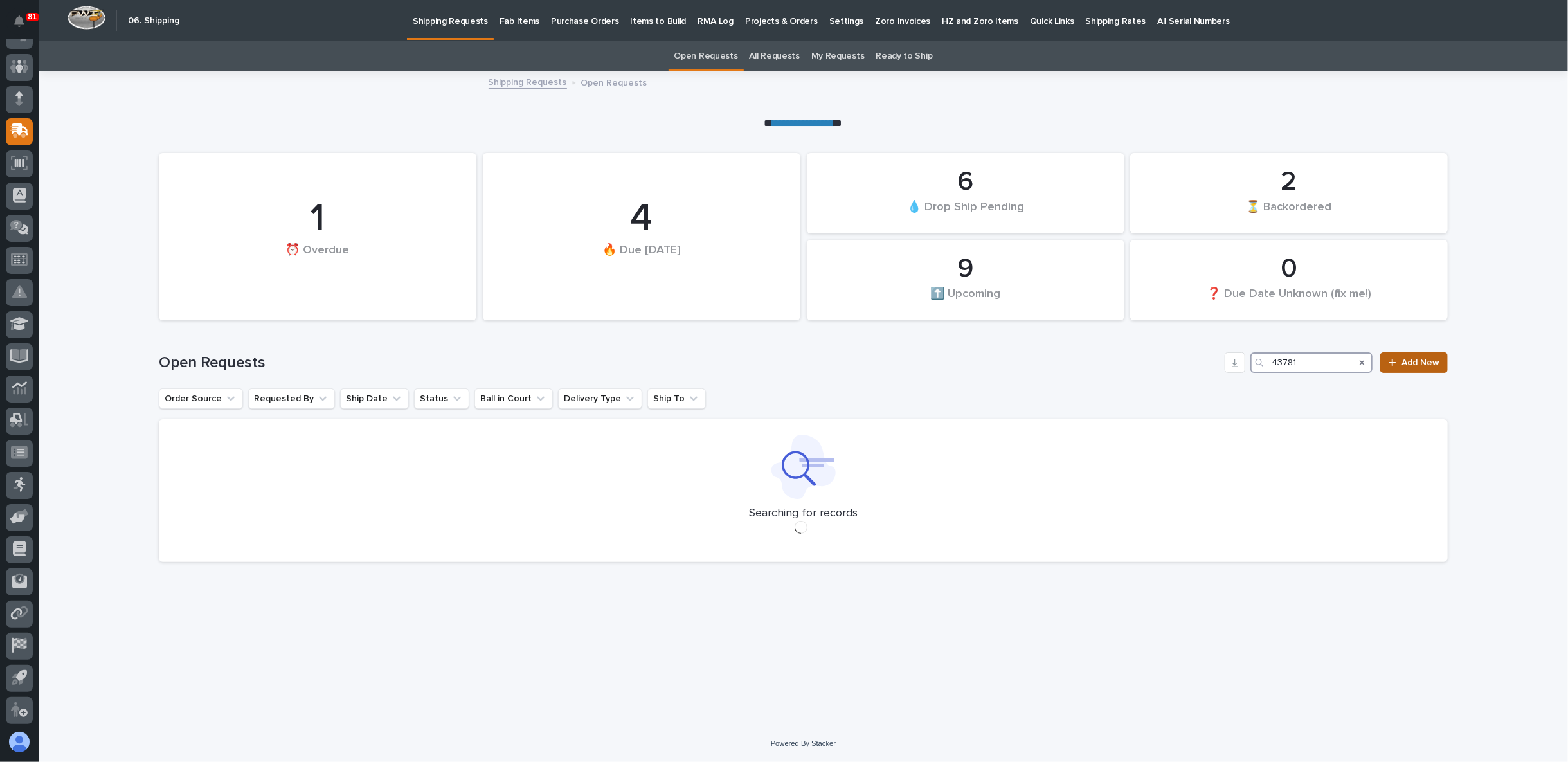
type input "43781"
click at [1411, 359] on span "Add New" at bounding box center [1420, 362] width 38 height 9
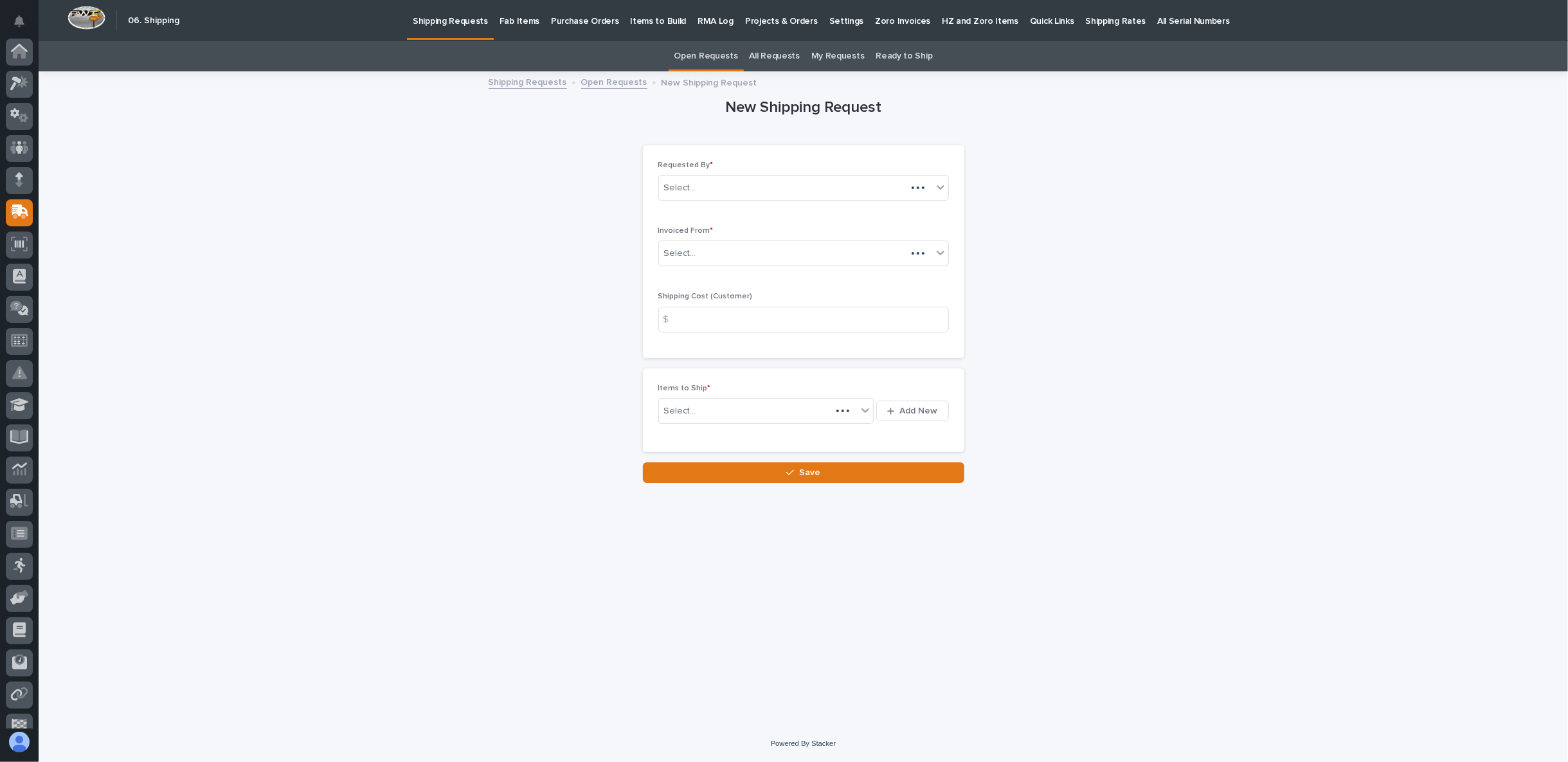
scroll to position [81, 0]
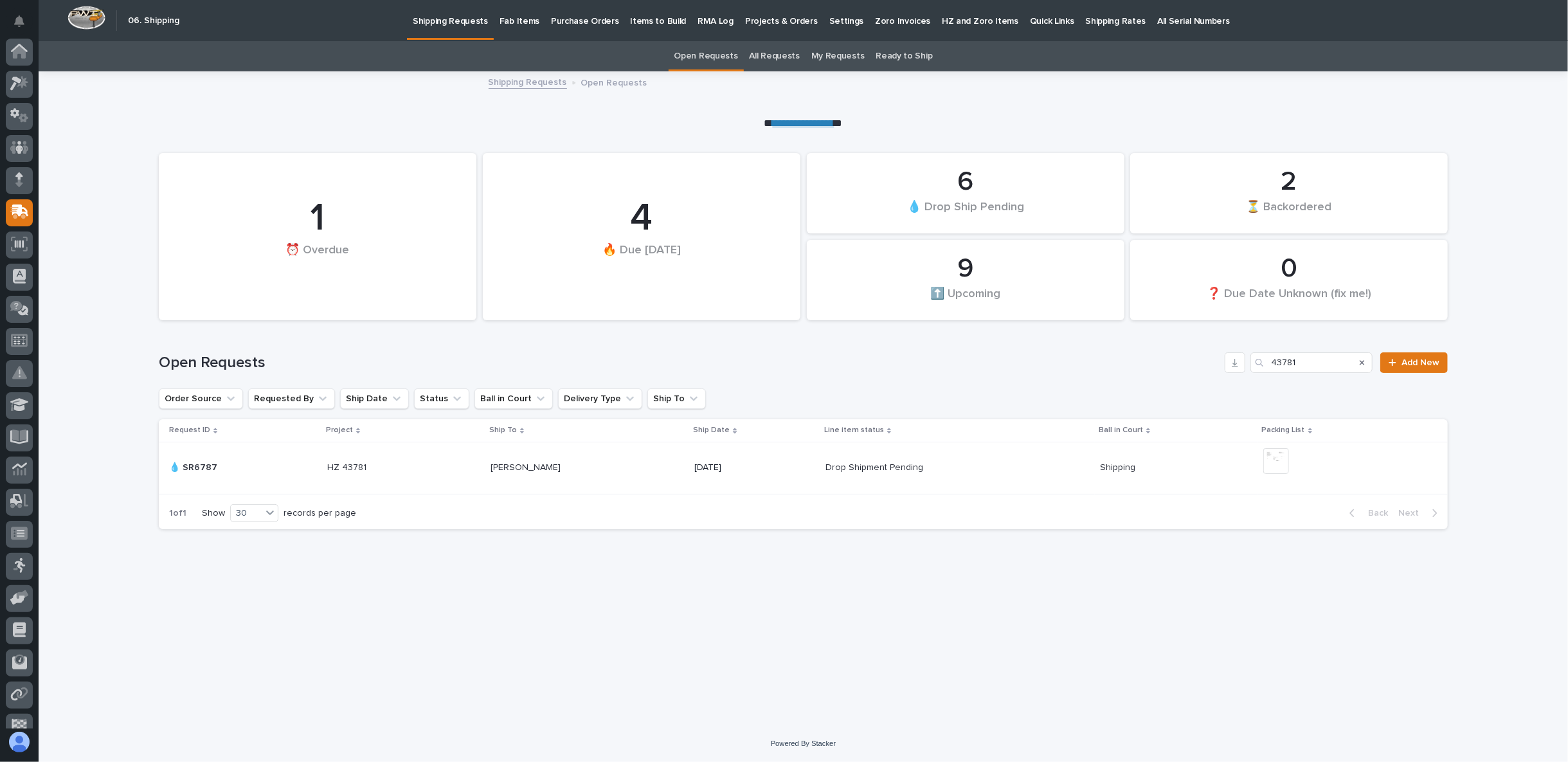
scroll to position [81, 0]
click at [514, 468] on p "CULLEN BRAUN" at bounding box center [526, 466] width 73 height 14
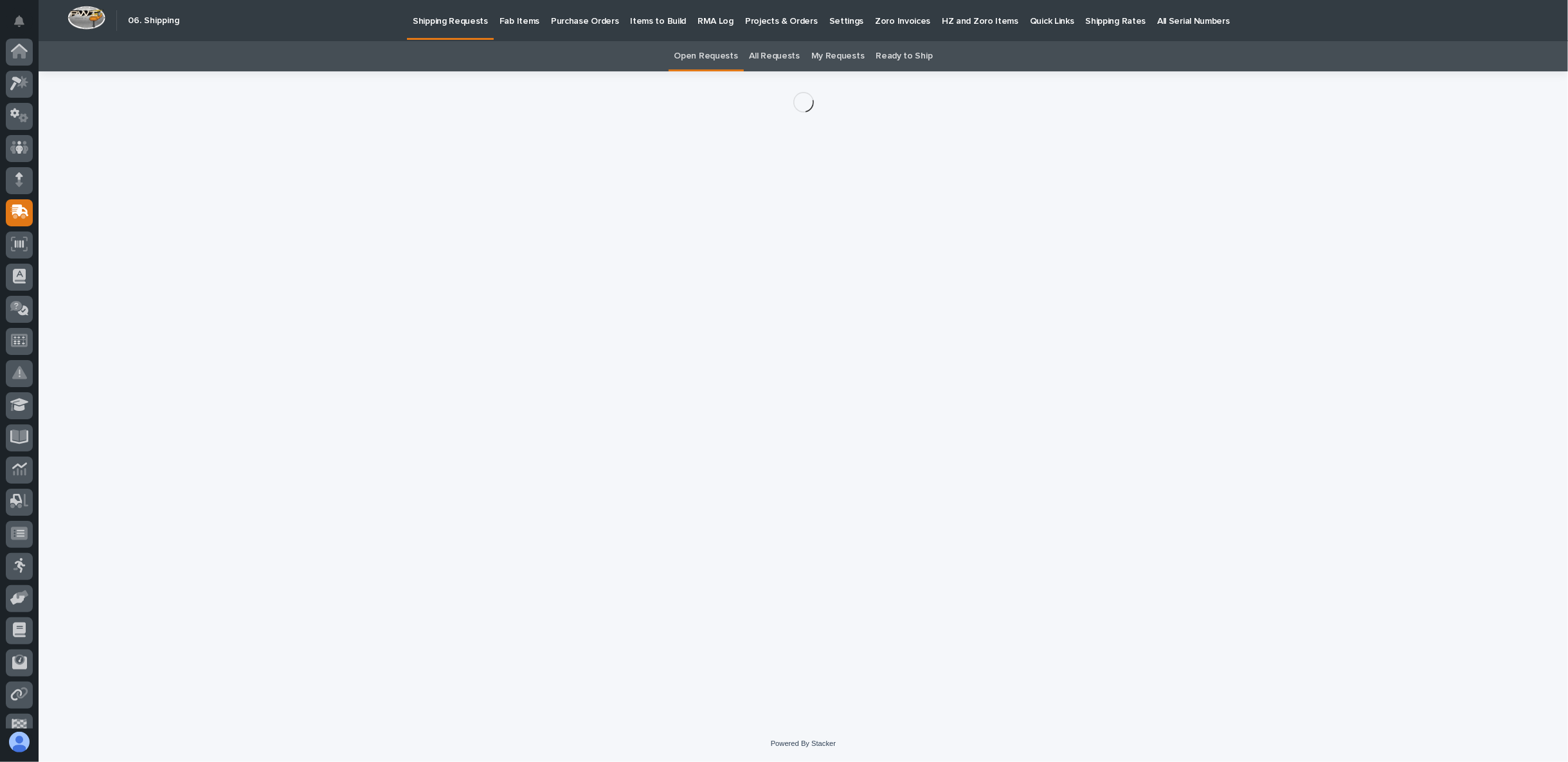
scroll to position [81, 0]
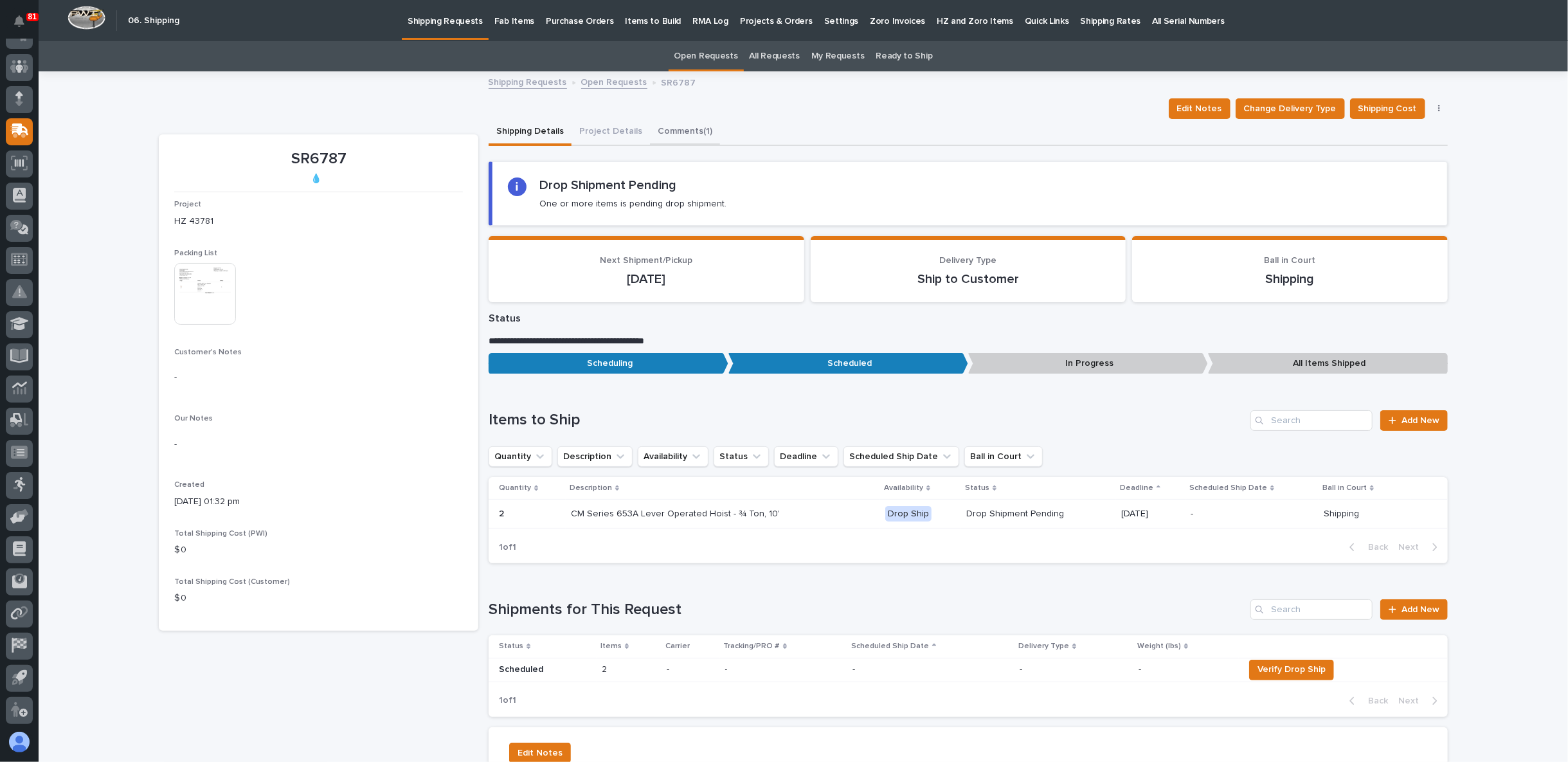
click at [658, 135] on button "Comments (1)" at bounding box center [685, 132] width 70 height 27
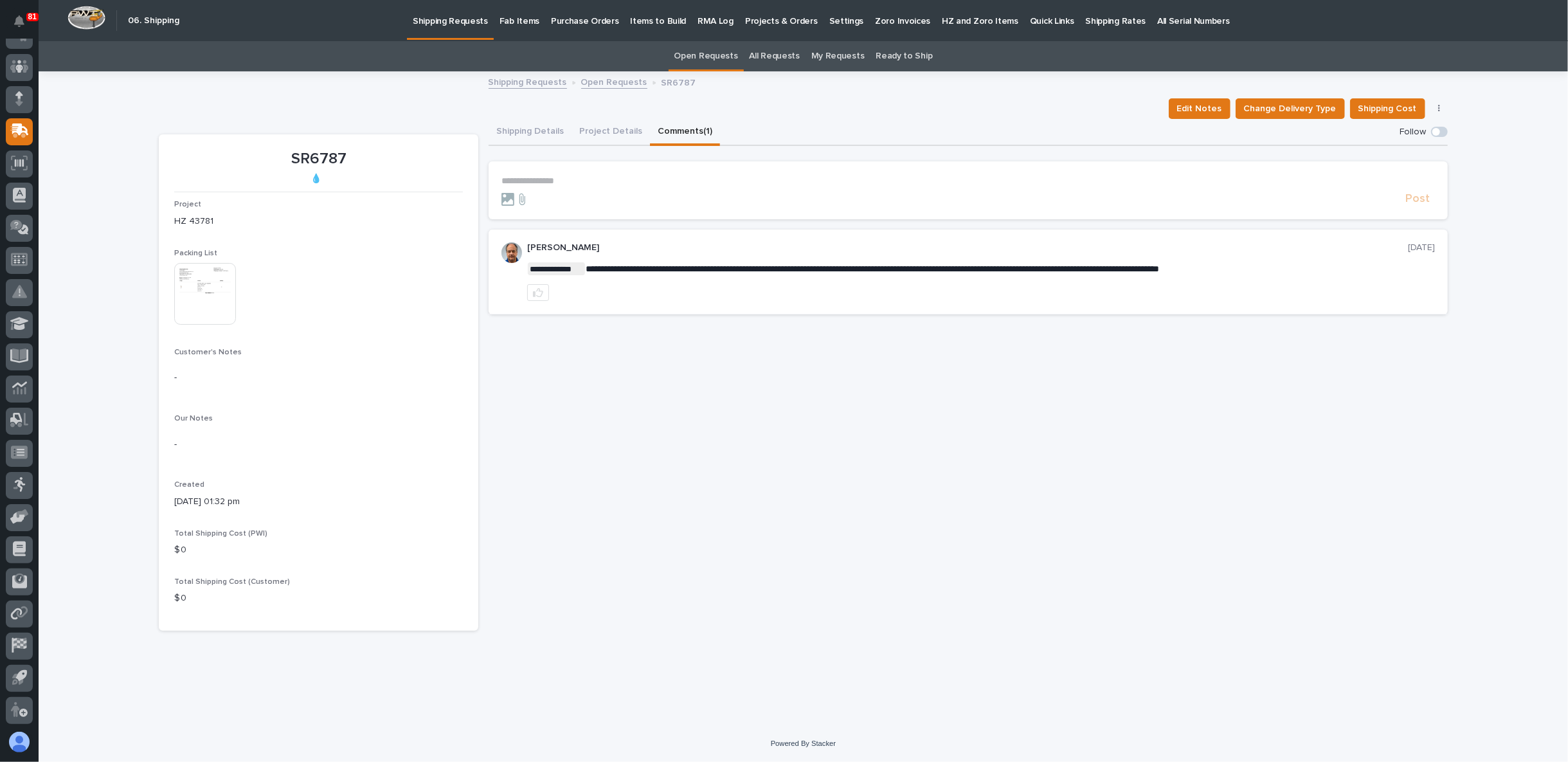
click at [558, 175] on p "**********" at bounding box center [967, 180] width 933 height 11
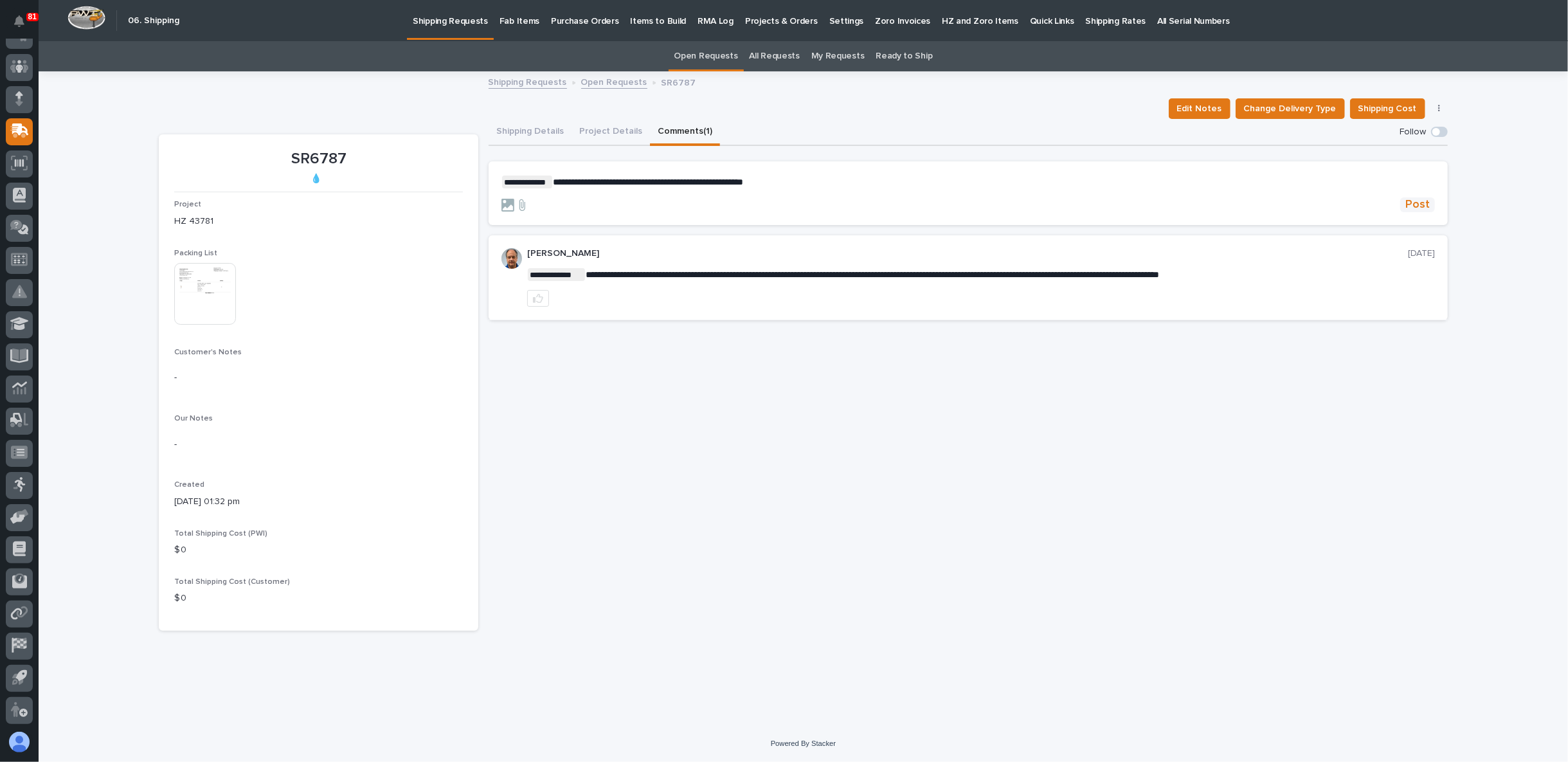
drag, startPoint x: 1418, startPoint y: 204, endPoint x: 1406, endPoint y: 203, distance: 12.0
click at [1418, 203] on span "Post" at bounding box center [1417, 205] width 24 height 15
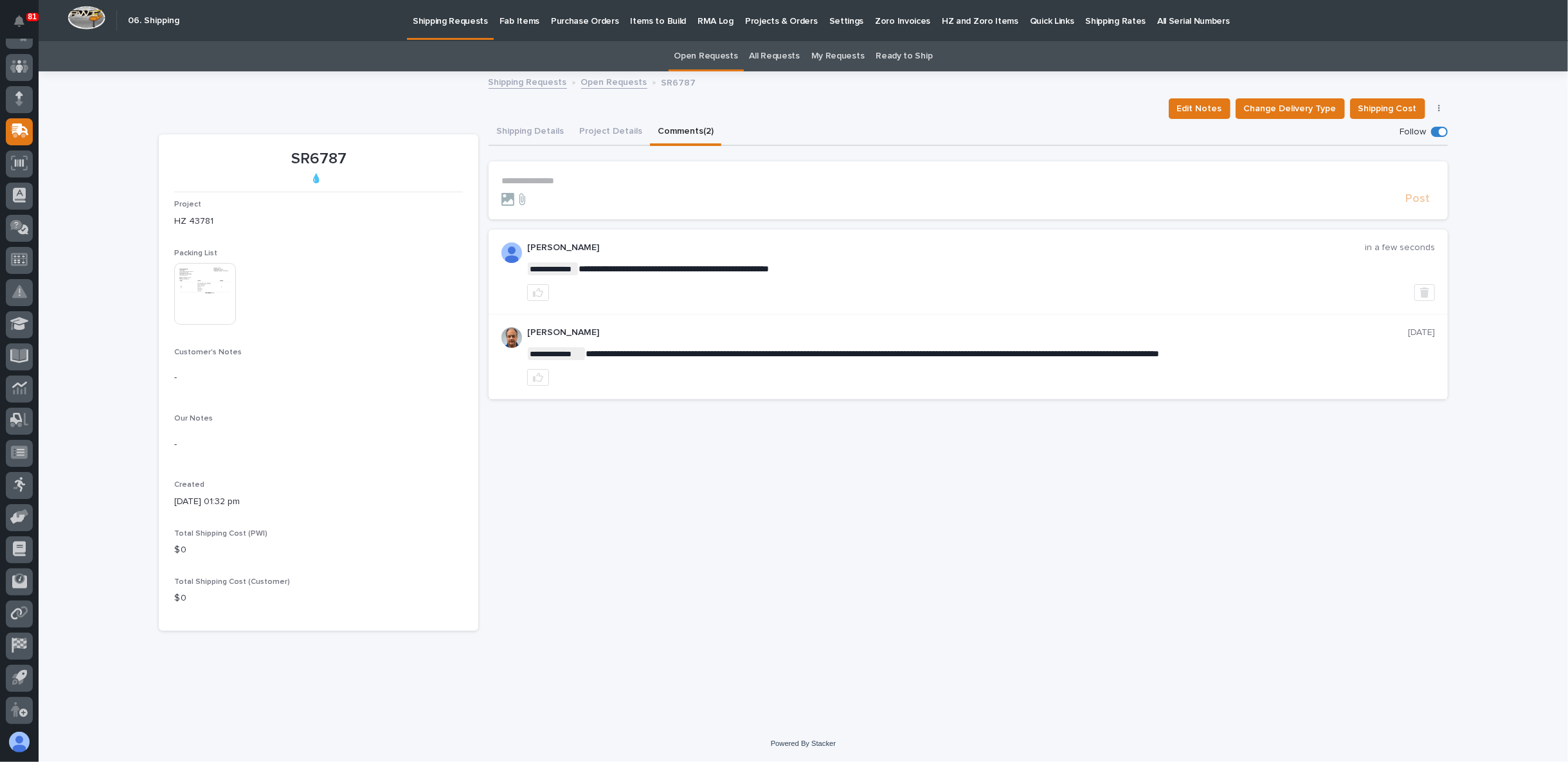
click at [606, 84] on link "Open Requests" at bounding box center [614, 81] width 66 height 15
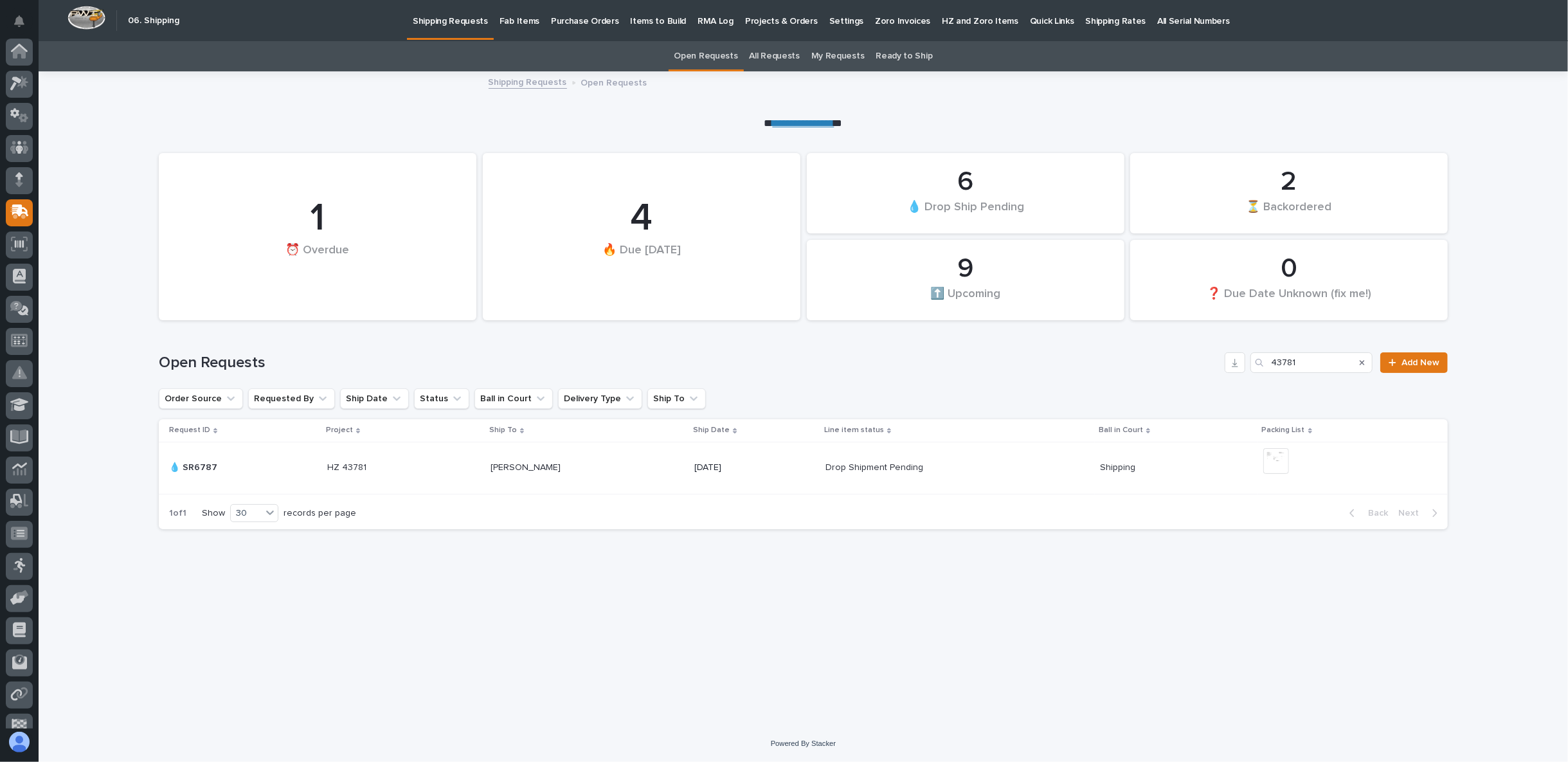
scroll to position [81, 0]
drag, startPoint x: 1319, startPoint y: 360, endPoint x: 1281, endPoint y: 361, distance: 38.0
click at [1262, 362] on div "43781" at bounding box center [1311, 362] width 122 height 20
click at [1295, 363] on input "43781" at bounding box center [1311, 362] width 122 height 20
drag, startPoint x: 1306, startPoint y: 359, endPoint x: 1231, endPoint y: 365, distance: 75.2
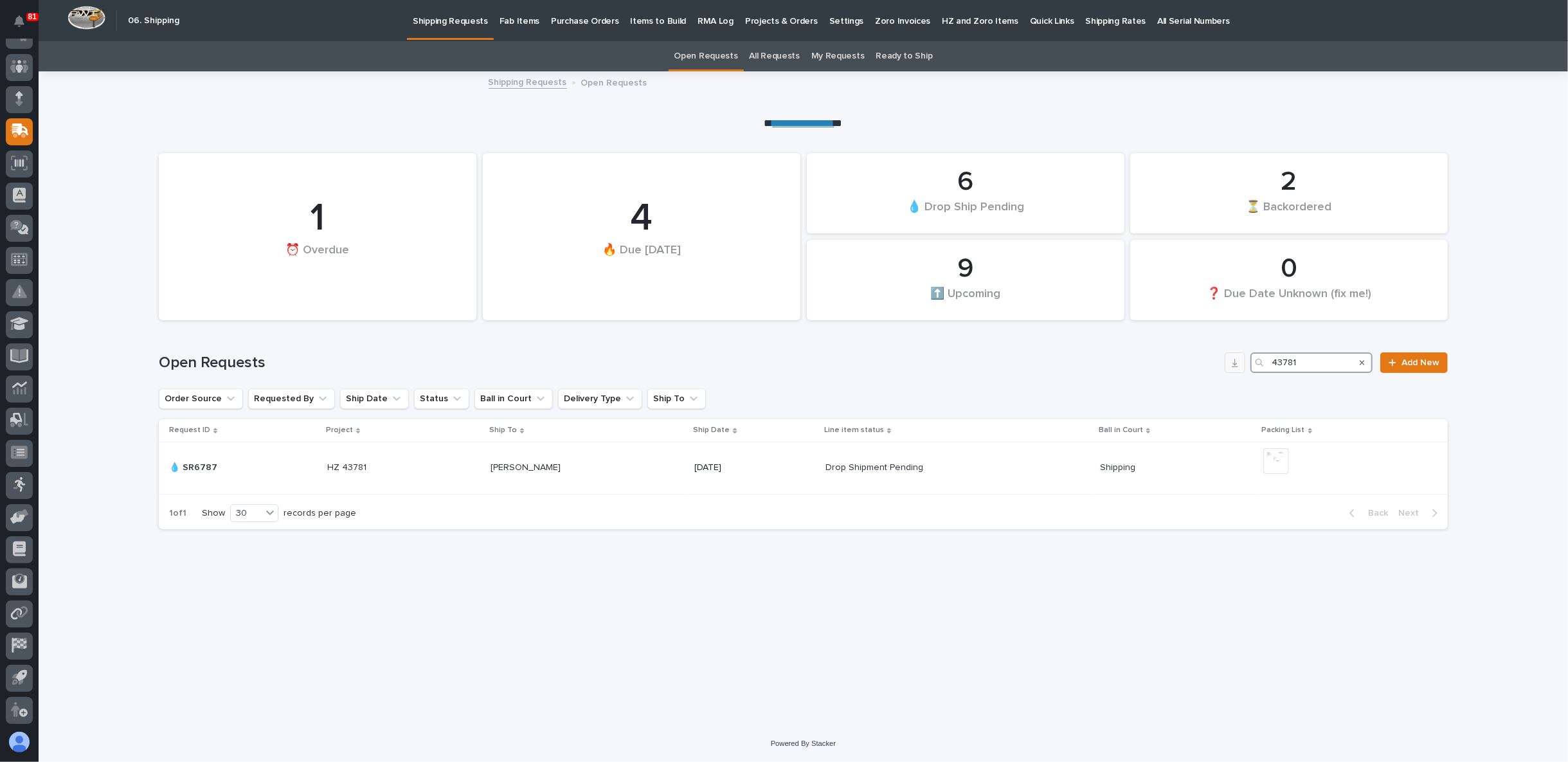
click at [1232, 365] on div "Open Requests 43781 Add New" at bounding box center [803, 362] width 1288 height 20
paste input "57"
type input "43757"
click at [694, 469] on p "09/04/2025" at bounding box center [755, 467] width 121 height 11
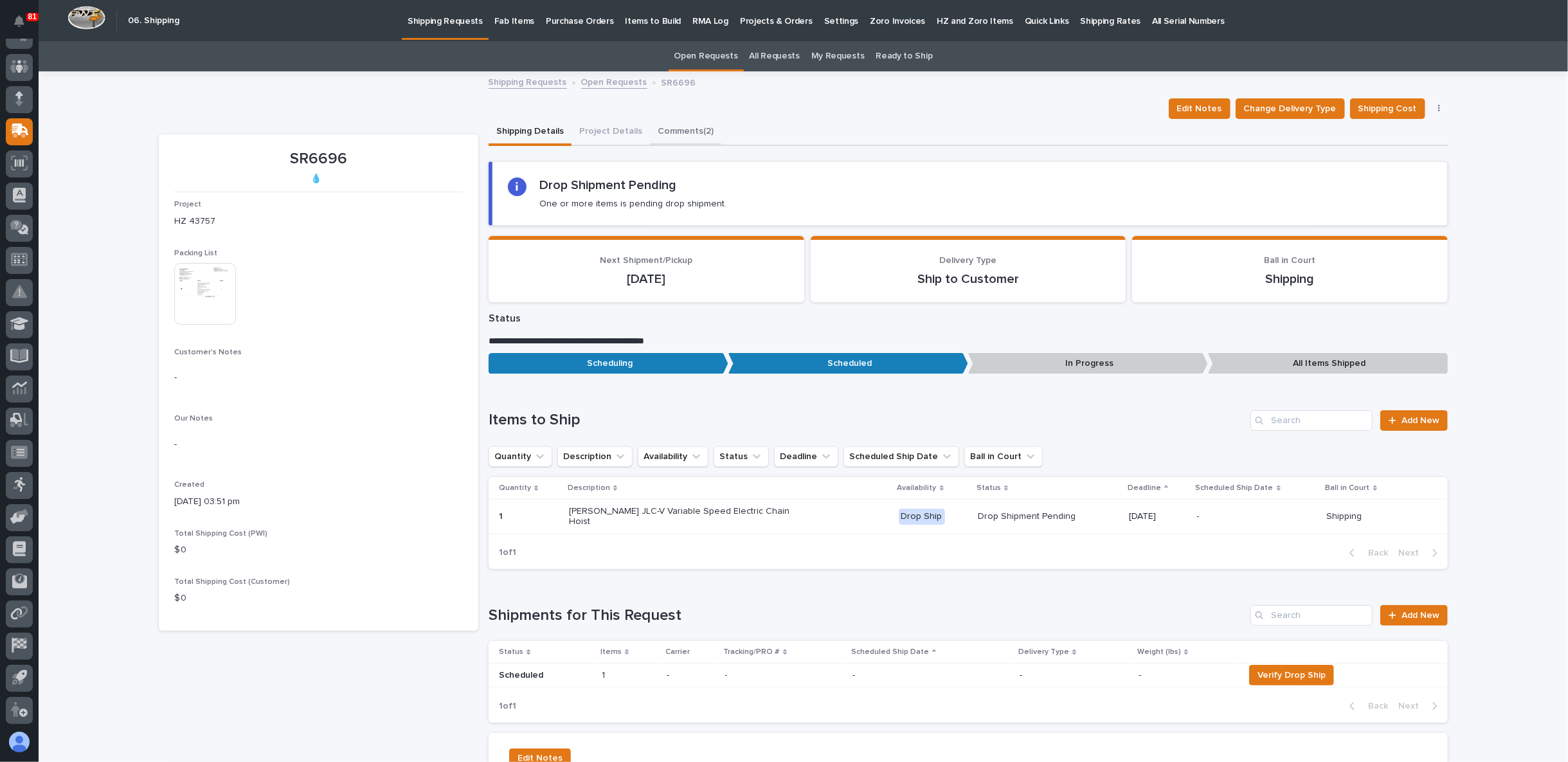
click at [666, 138] on button "Comments (2)" at bounding box center [685, 132] width 72 height 27
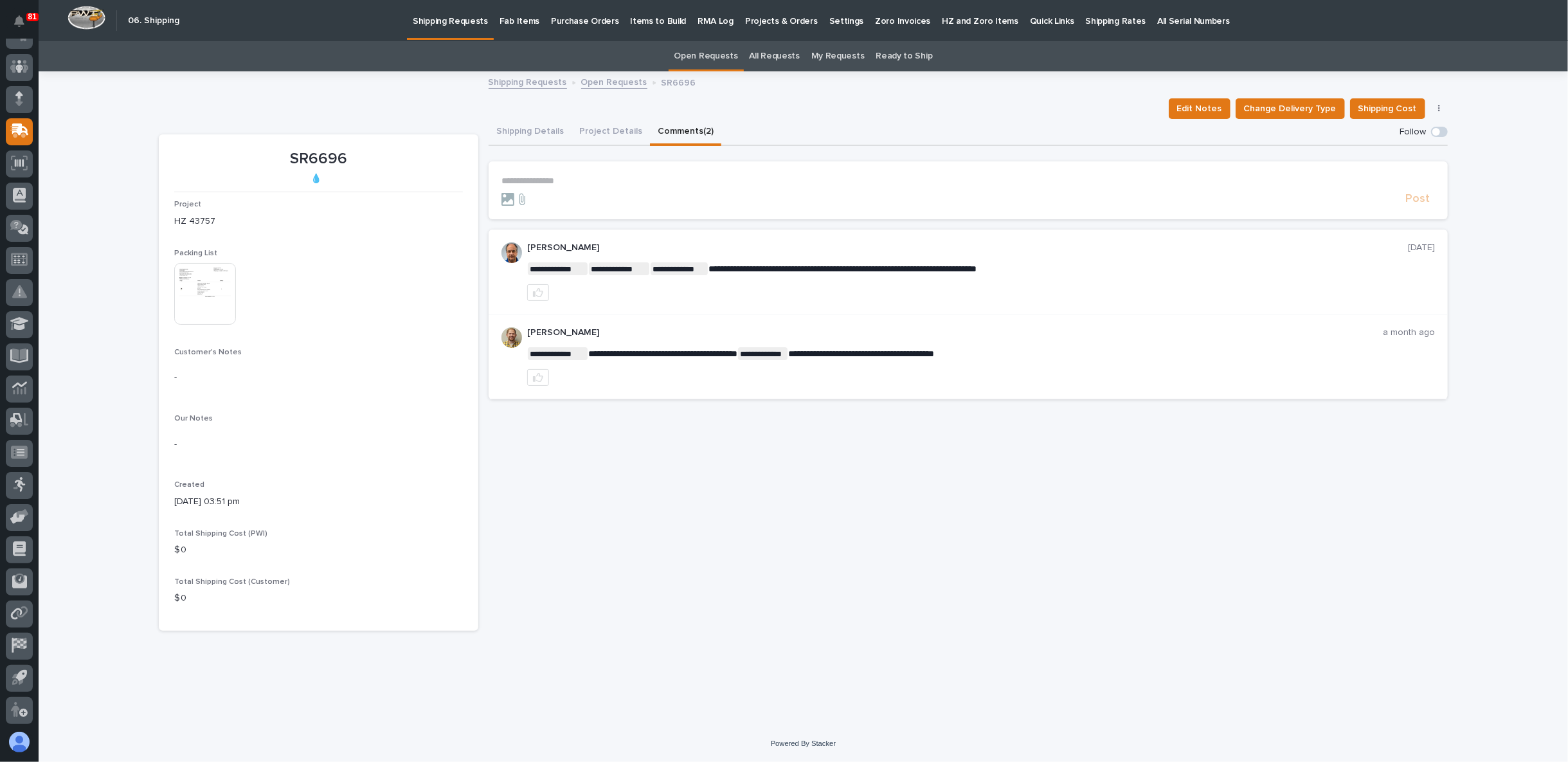
click at [552, 187] on form "**********" at bounding box center [967, 191] width 933 height 31
drag, startPoint x: 553, startPoint y: 182, endPoint x: 598, endPoint y: 180, distance: 45.0
click at [553, 180] on p "**********" at bounding box center [967, 180] width 933 height 11
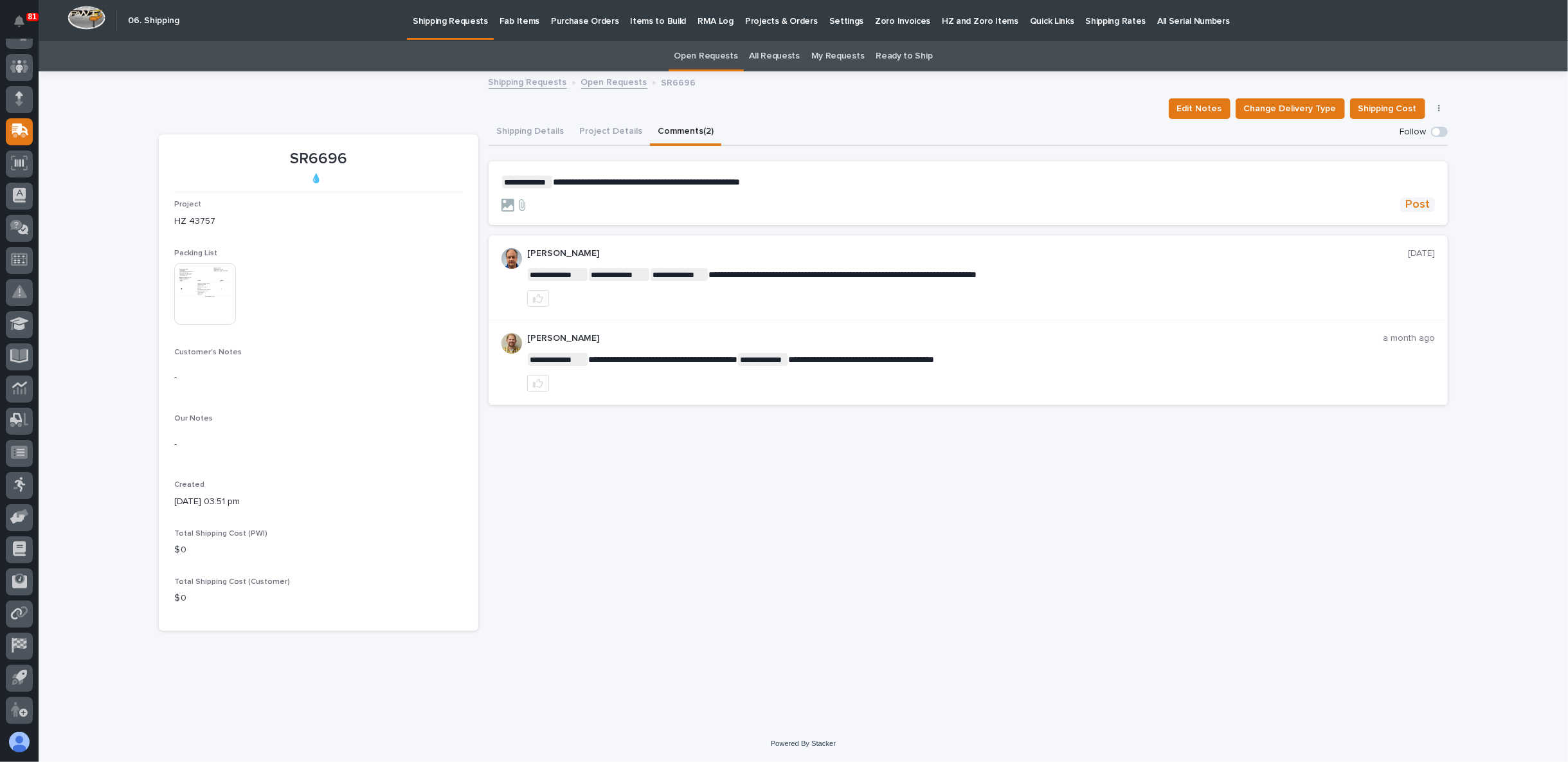
click at [1415, 202] on span "Post" at bounding box center [1417, 205] width 24 height 15
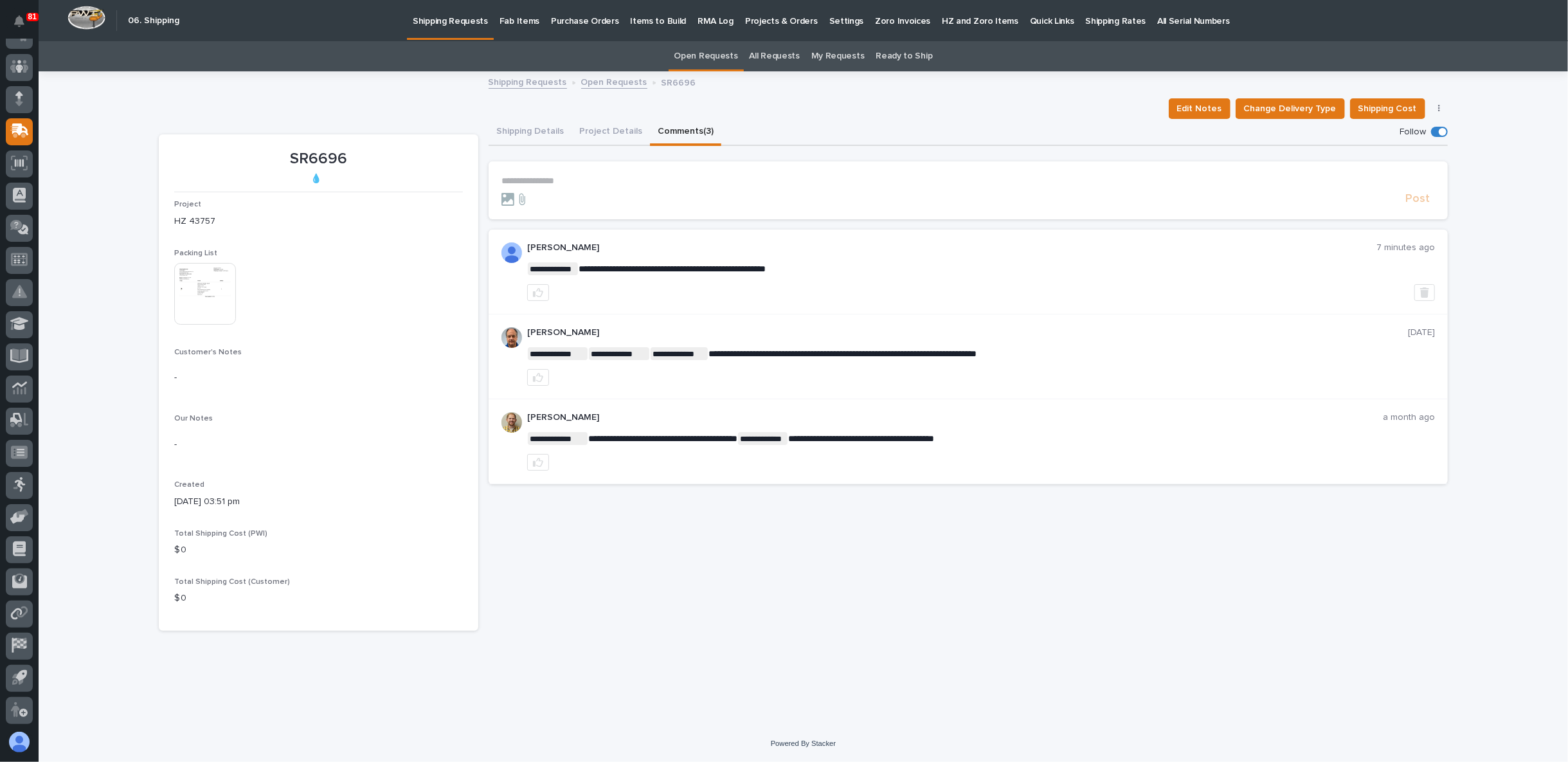
click at [947, 673] on div "**********" at bounding box center [803, 382] width 1302 height 620
click at [23, 59] on div at bounding box center [19, 51] width 27 height 27
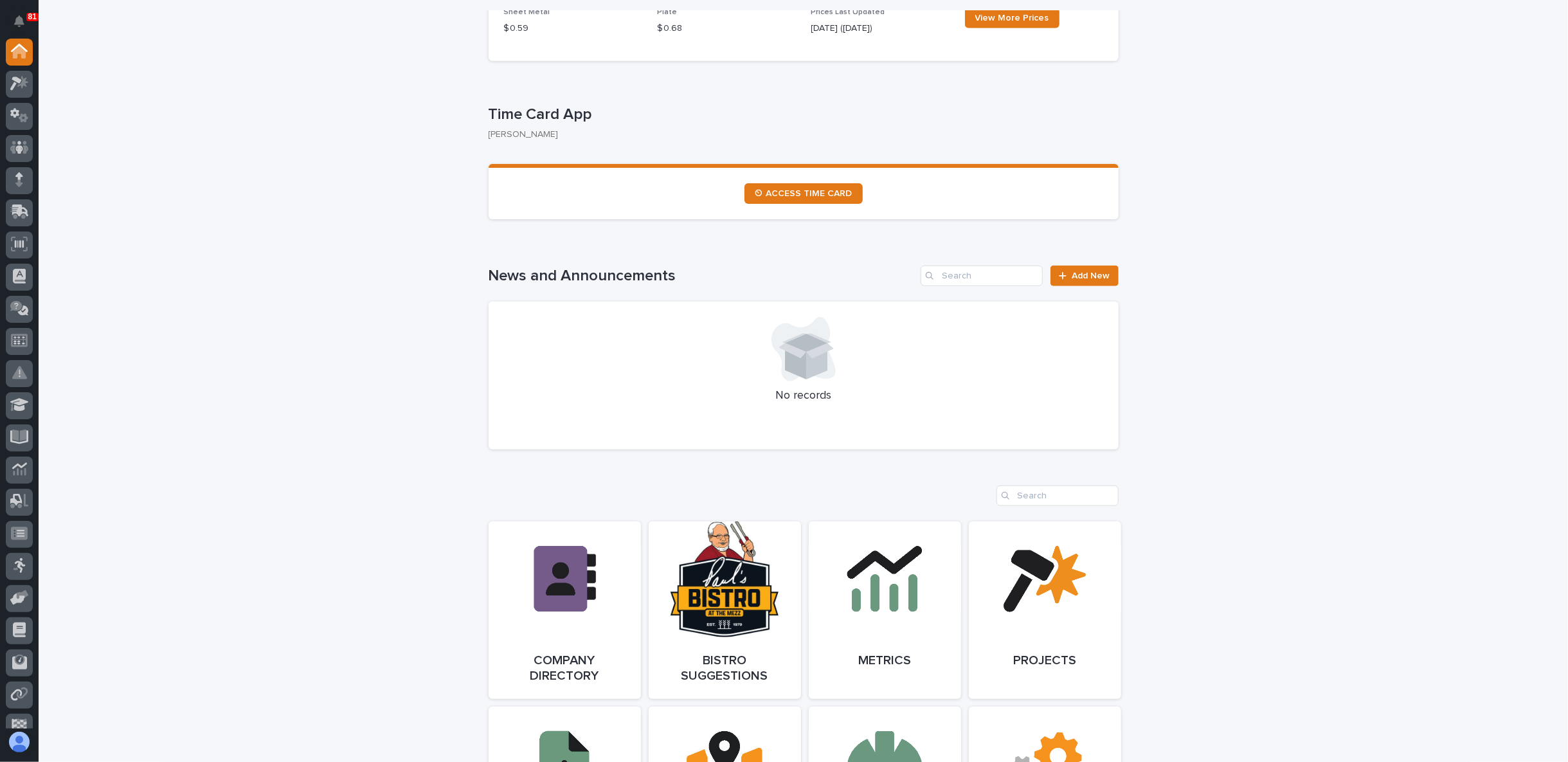
scroll to position [570, 0]
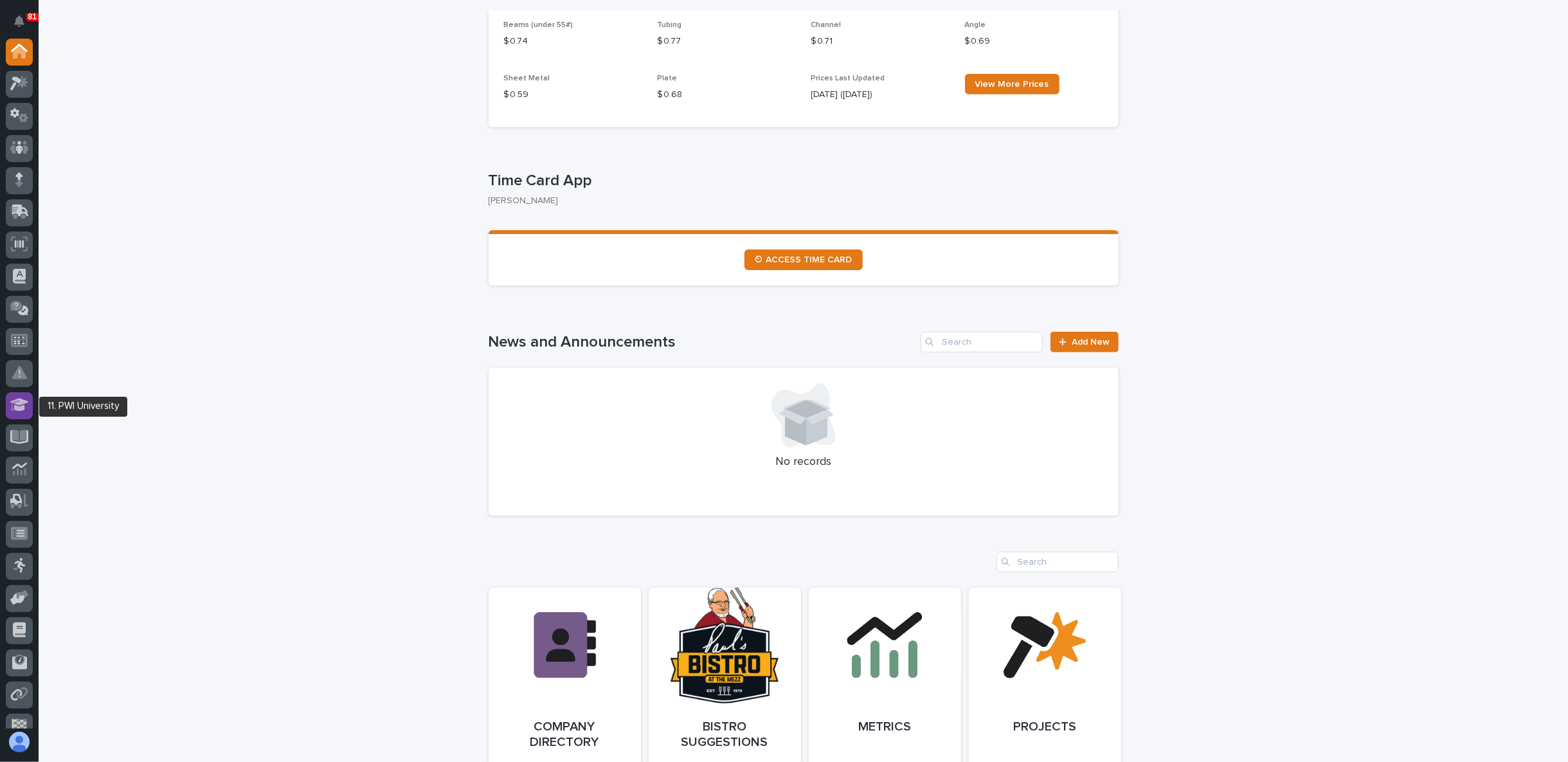
click at [20, 407] on icon at bounding box center [20, 405] width 19 height 13
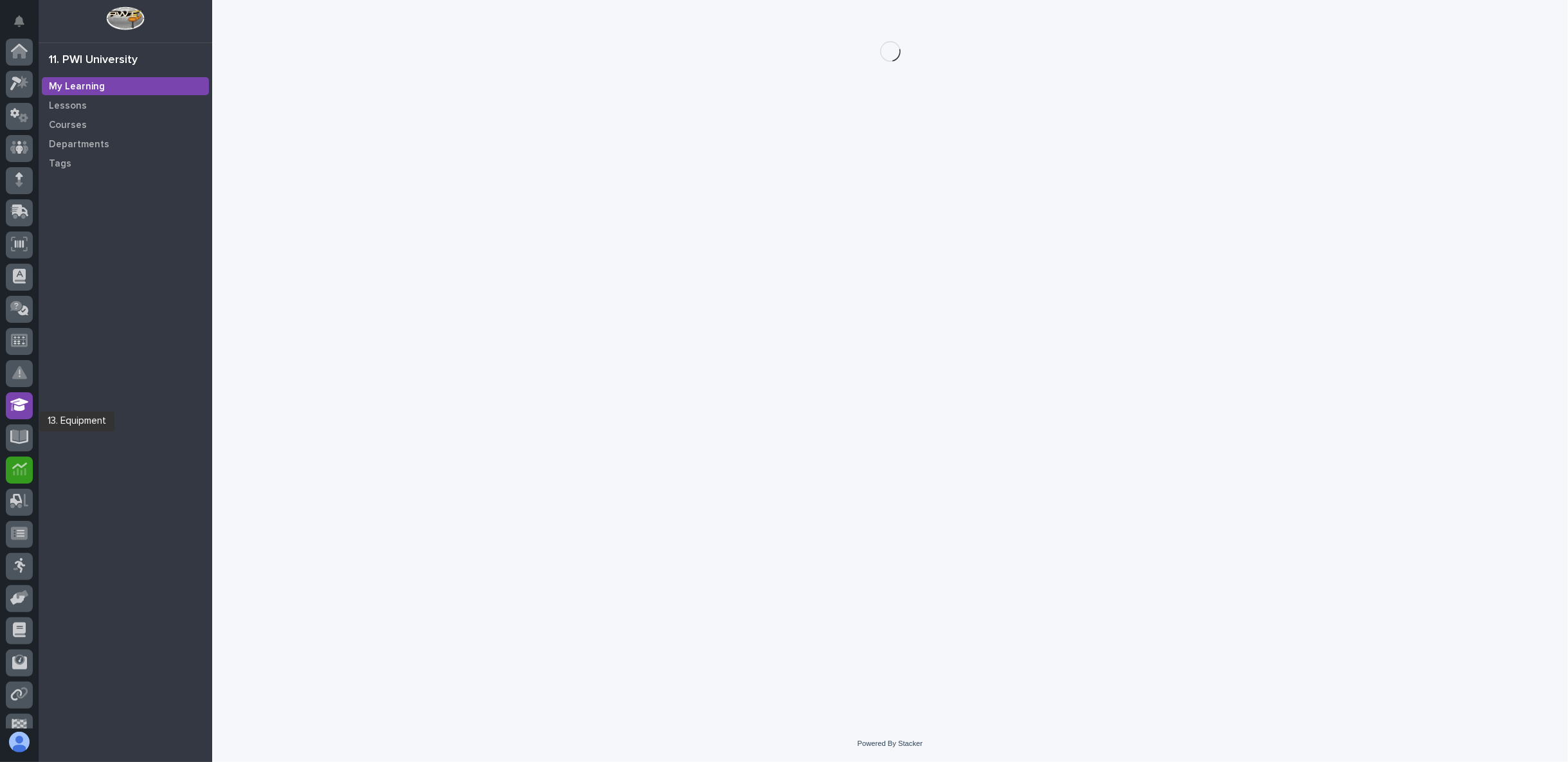
scroll to position [81, 0]
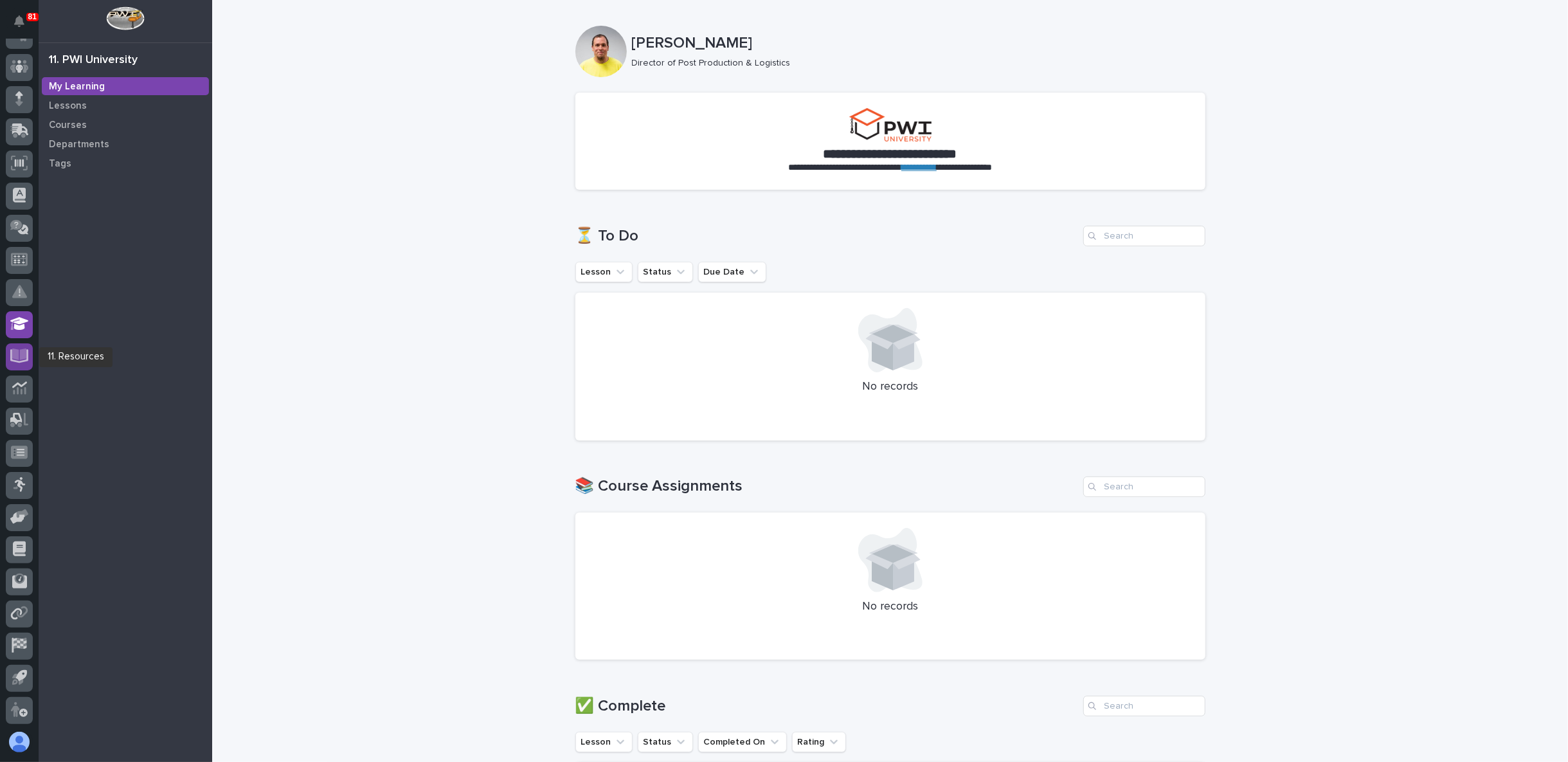
click at [16, 355] on icon at bounding box center [20, 355] width 15 height 12
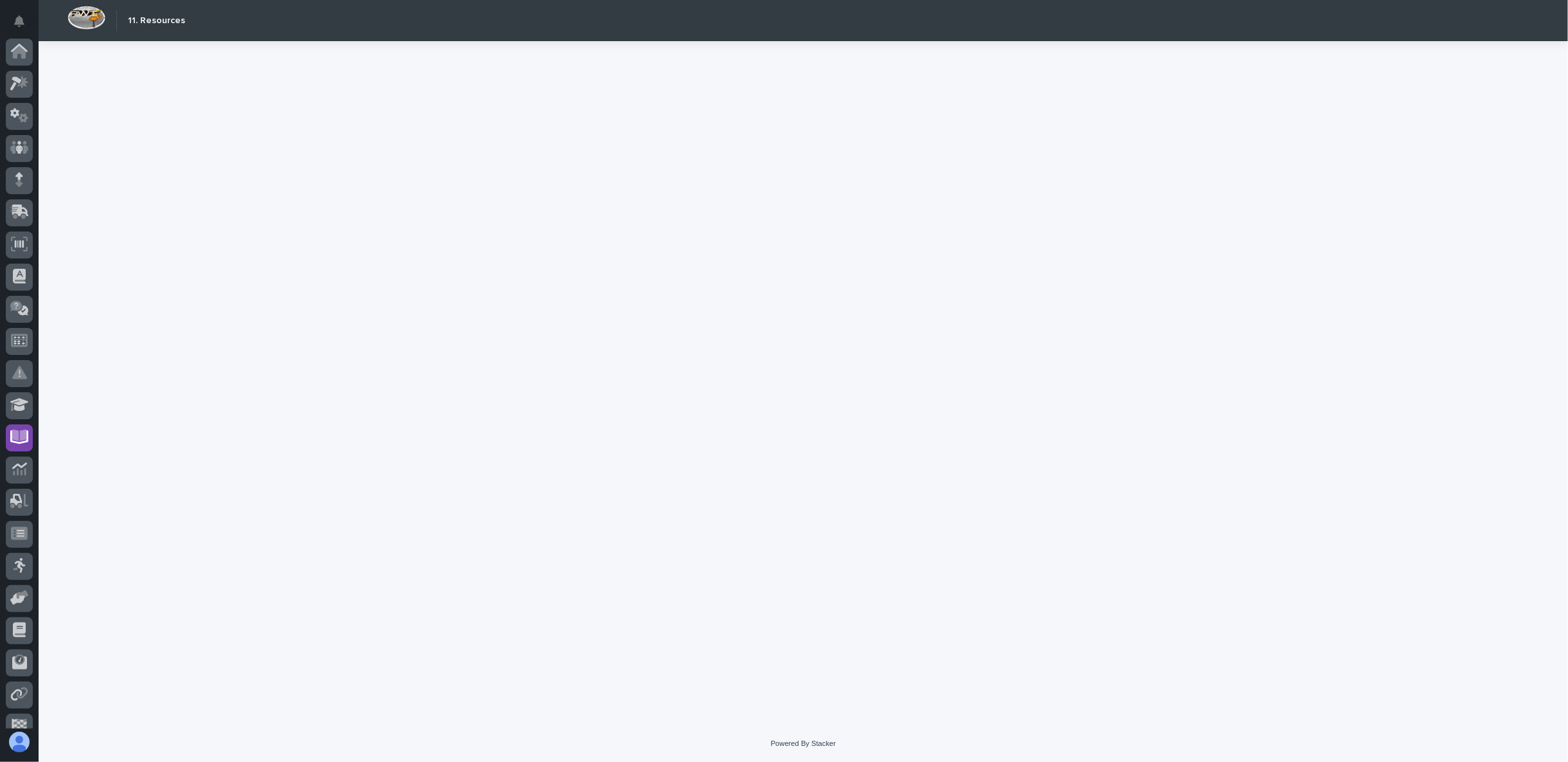
scroll to position [81, 0]
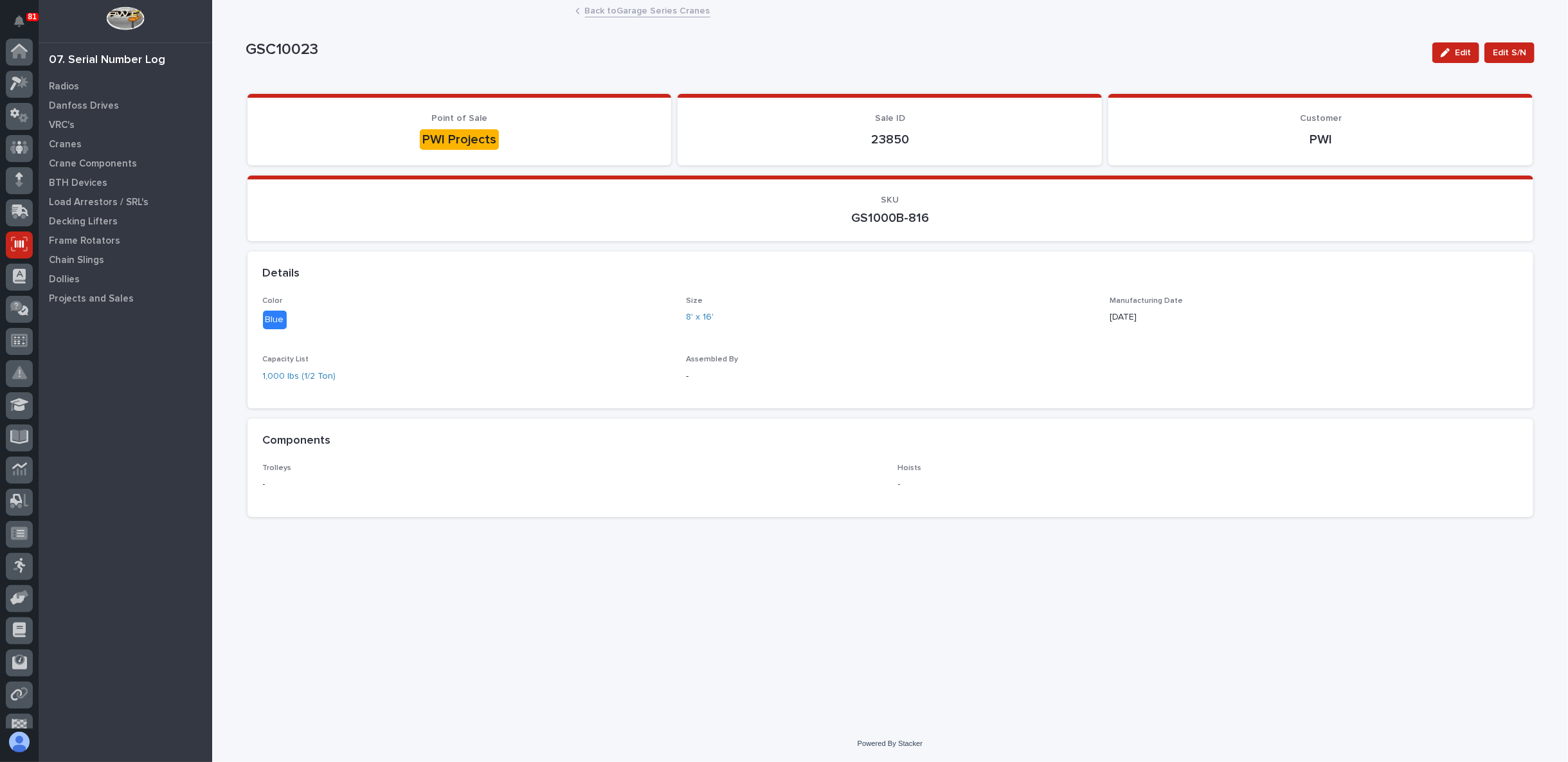
scroll to position [81, 0]
